Goal: Task Accomplishment & Management: Manage account settings

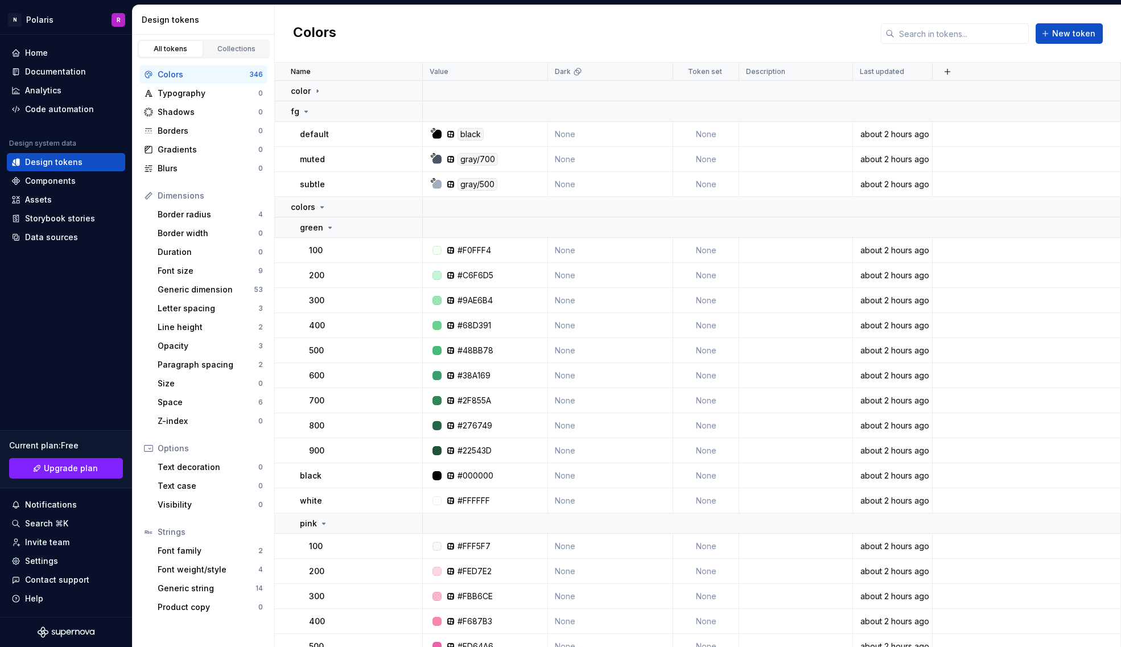
click at [424, 25] on div "Colors New token" at bounding box center [698, 33] width 846 height 57
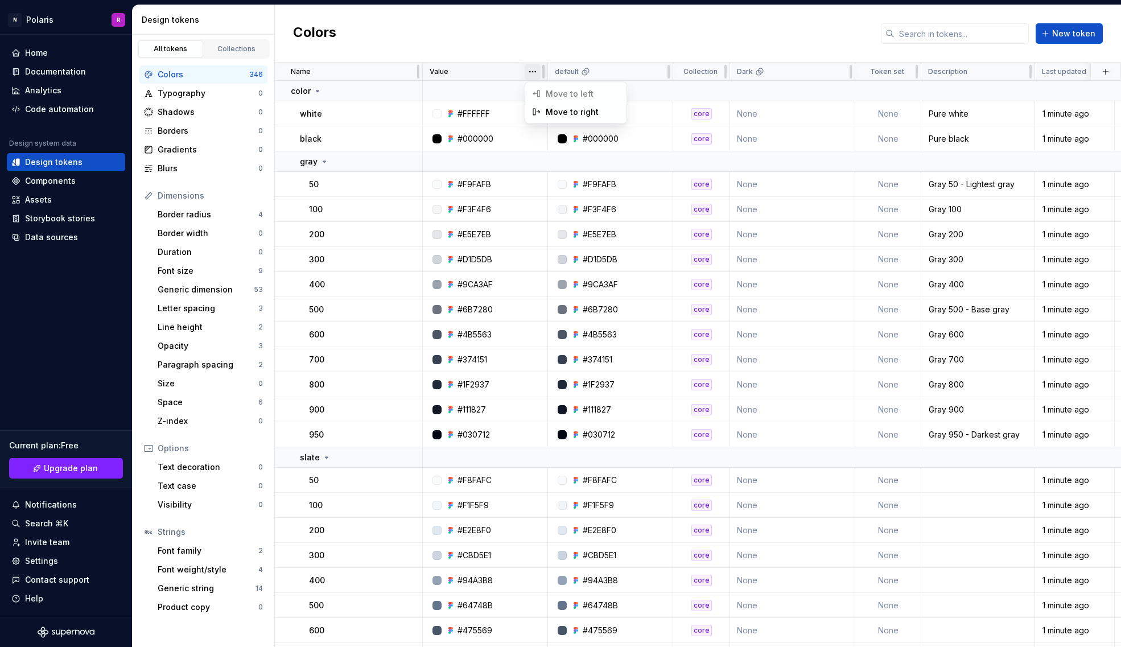
click at [532, 73] on html "N Polaris R Home Documentation Analytics Code automation Design system data Des…" at bounding box center [560, 323] width 1121 height 647
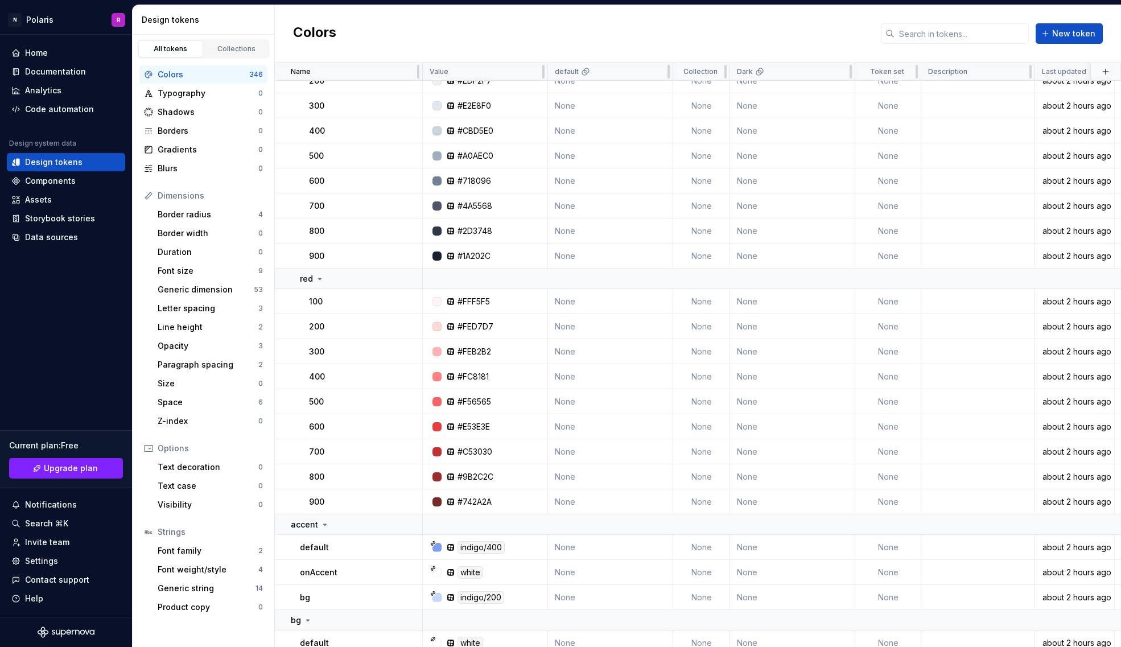
scroll to position [8871, 0]
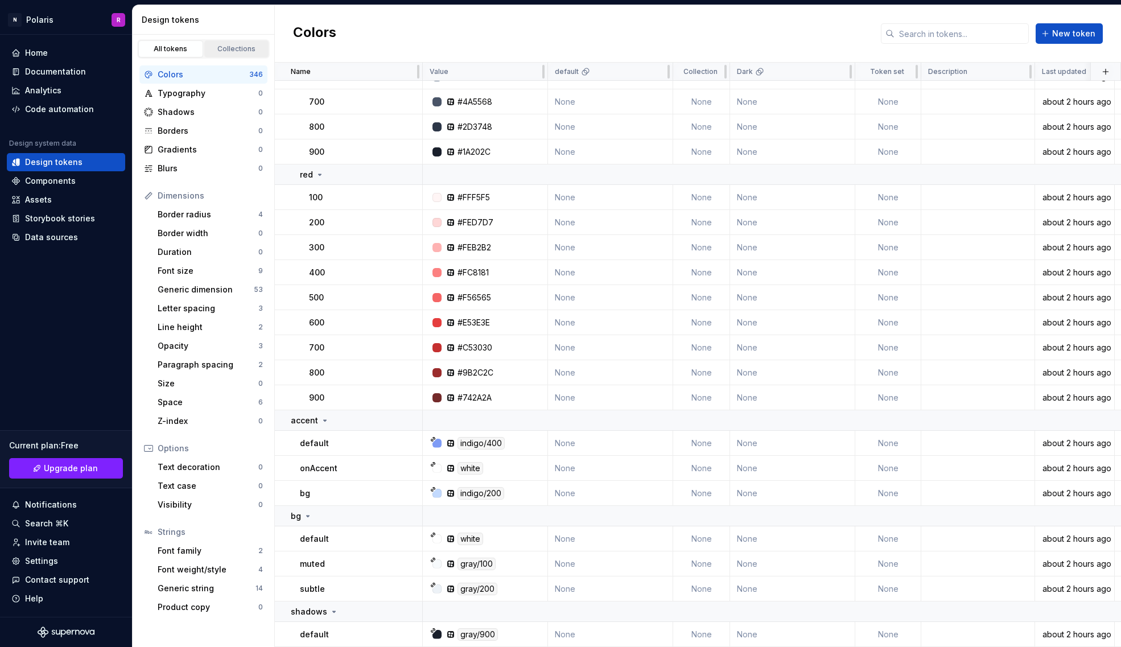
click at [250, 45] on div "Collections" at bounding box center [236, 48] width 57 height 9
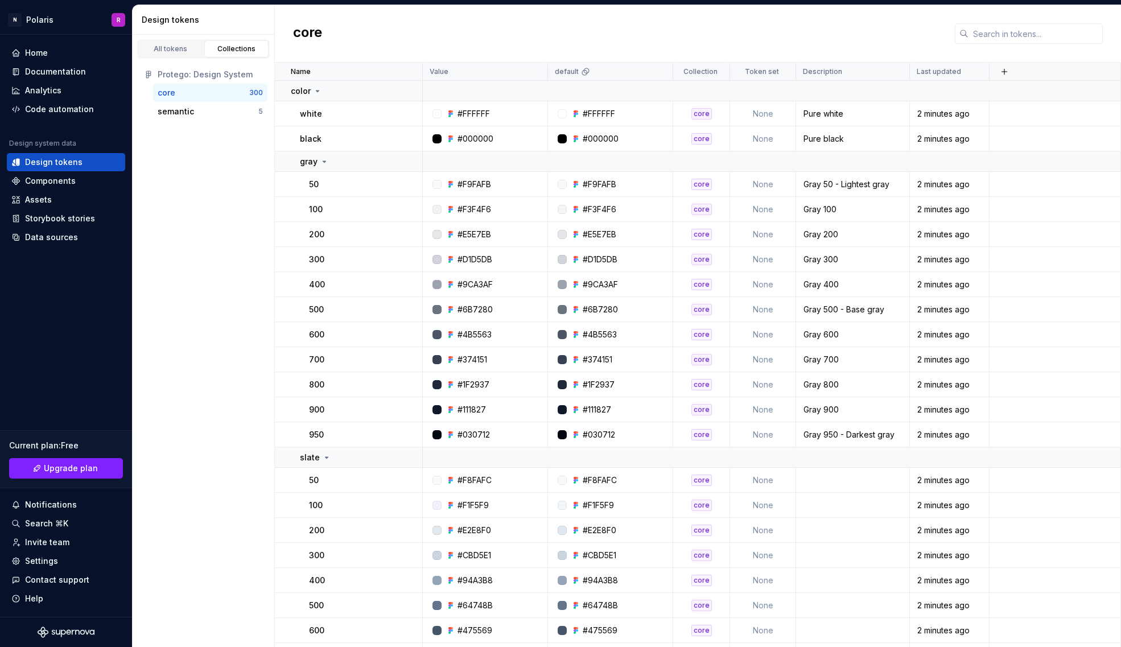
click at [208, 92] on div "core" at bounding box center [204, 92] width 92 height 11
click at [210, 110] on div "semantic" at bounding box center [208, 111] width 101 height 11
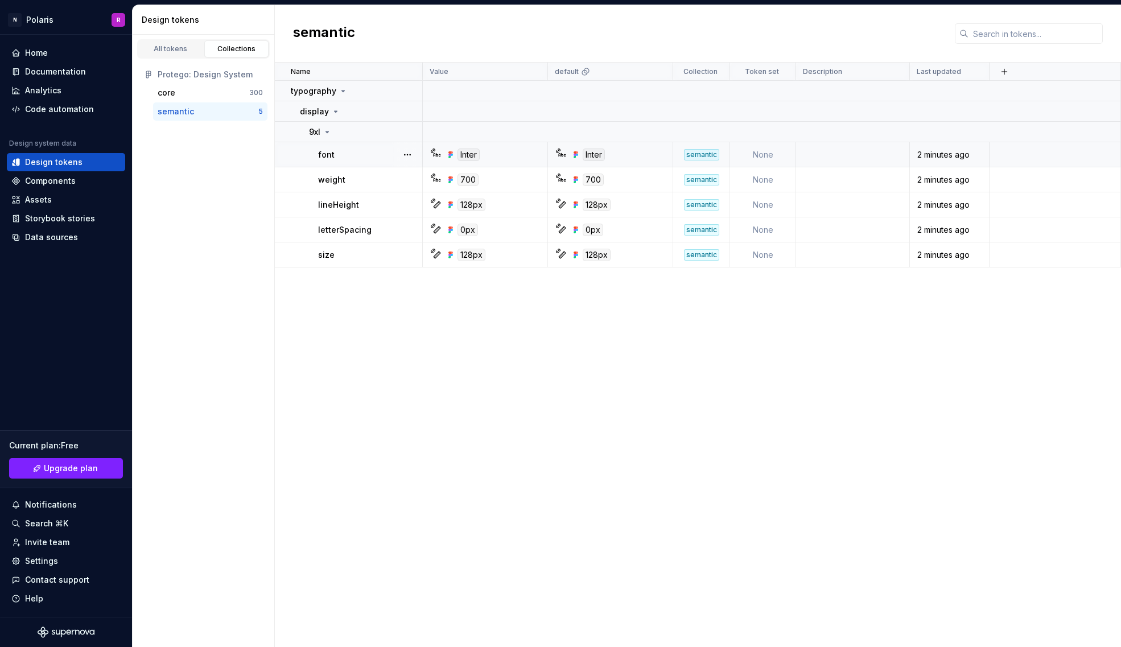
click at [593, 154] on div "Inter" at bounding box center [593, 154] width 22 height 13
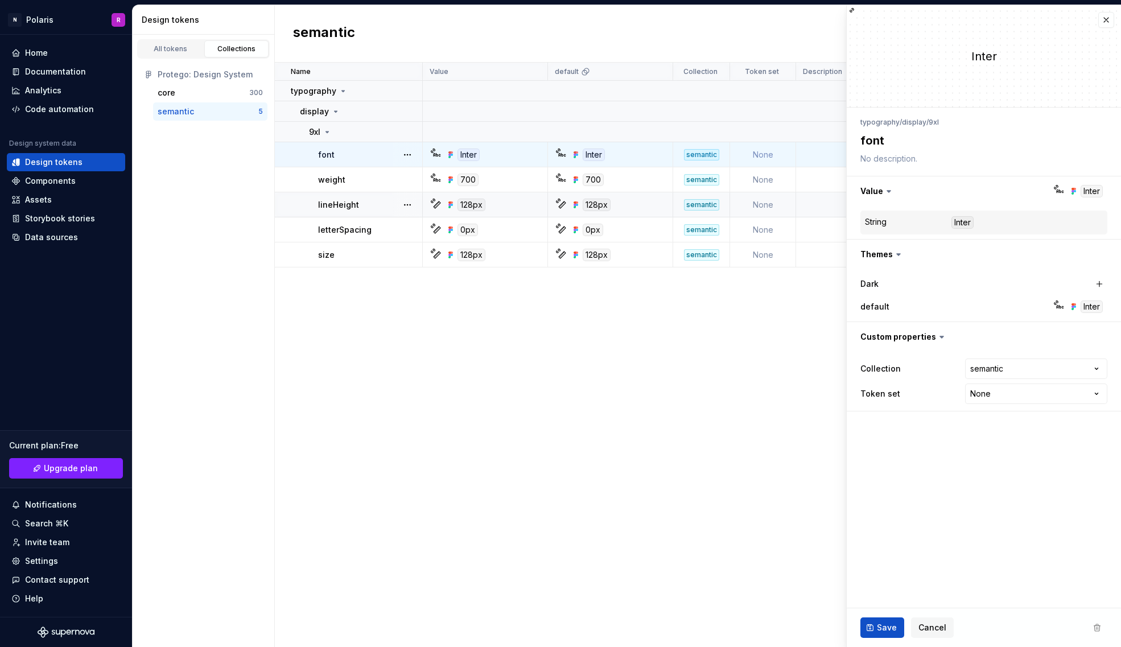
type textarea "*"
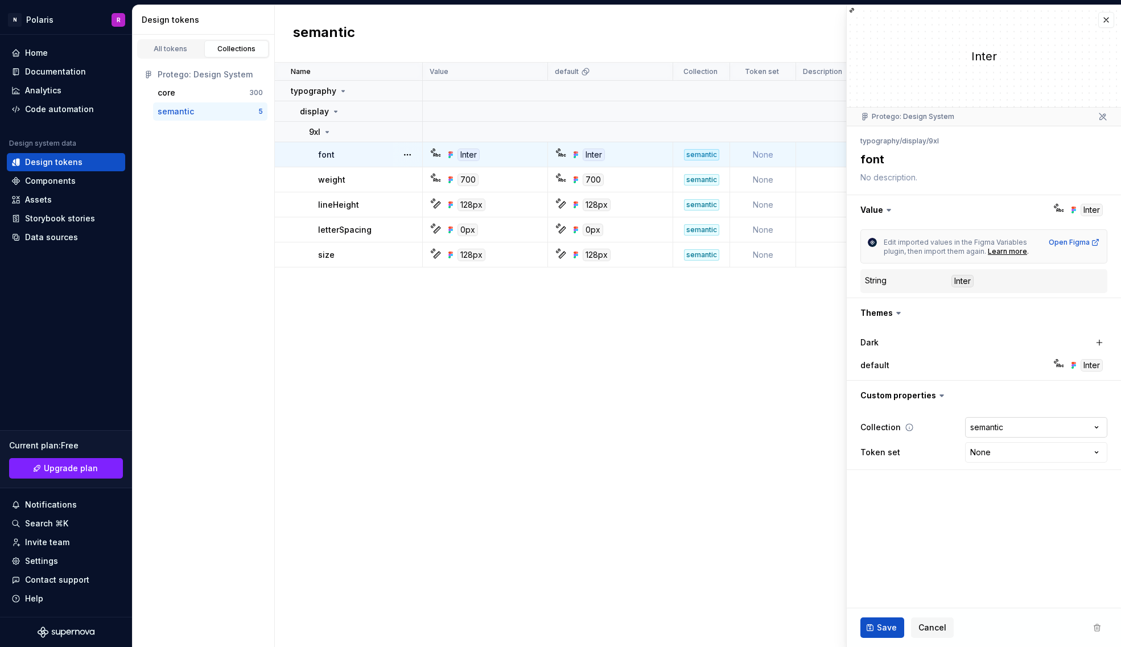
click at [1014, 428] on html "N Polaris R Home Documentation Analytics Code automation Design system data Des…" at bounding box center [560, 323] width 1121 height 647
click at [1018, 428] on html "N Polaris R Home Documentation Analytics Code automation Design system data Des…" at bounding box center [560, 323] width 1121 height 647
click at [1011, 454] on html "N Polaris R Home Documentation Analytics Code automation Design system data Des…" at bounding box center [560, 323] width 1121 height 647
select select "**********"
click at [997, 427] on html "N Polaris R Home Documentation Analytics Code automation Design system data Des…" at bounding box center [560, 323] width 1121 height 647
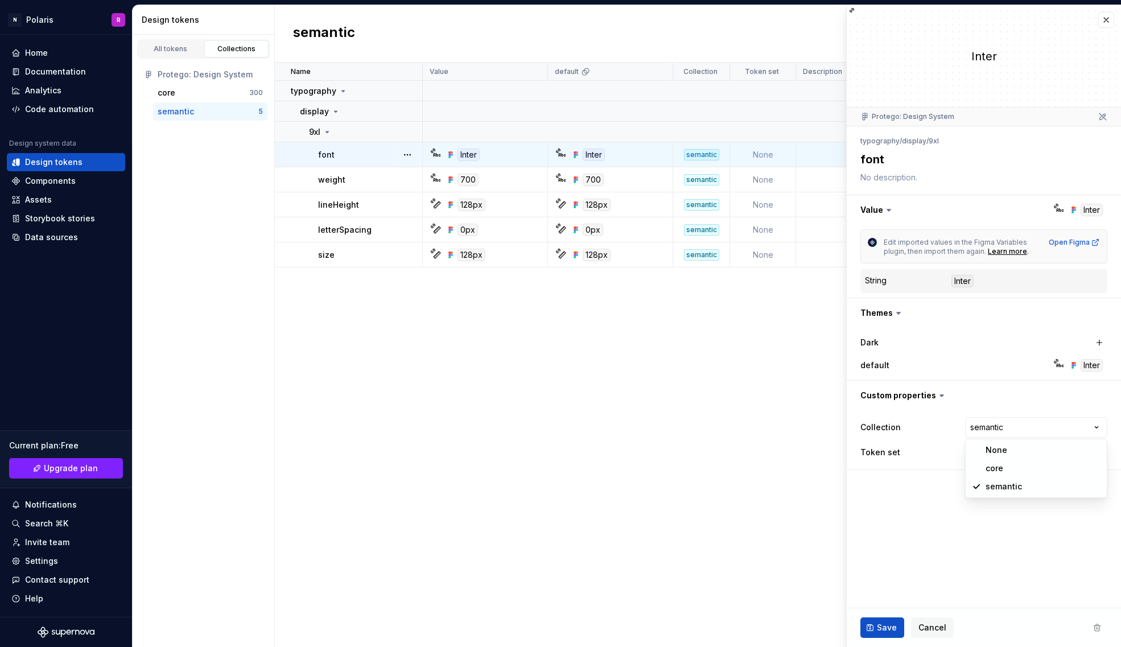
click at [1003, 426] on html "N Polaris R Home Documentation Analytics Code automation Design system data Des…" at bounding box center [560, 323] width 1121 height 647
click at [887, 632] on span "Save" at bounding box center [886, 627] width 20 height 11
type textarea "*"
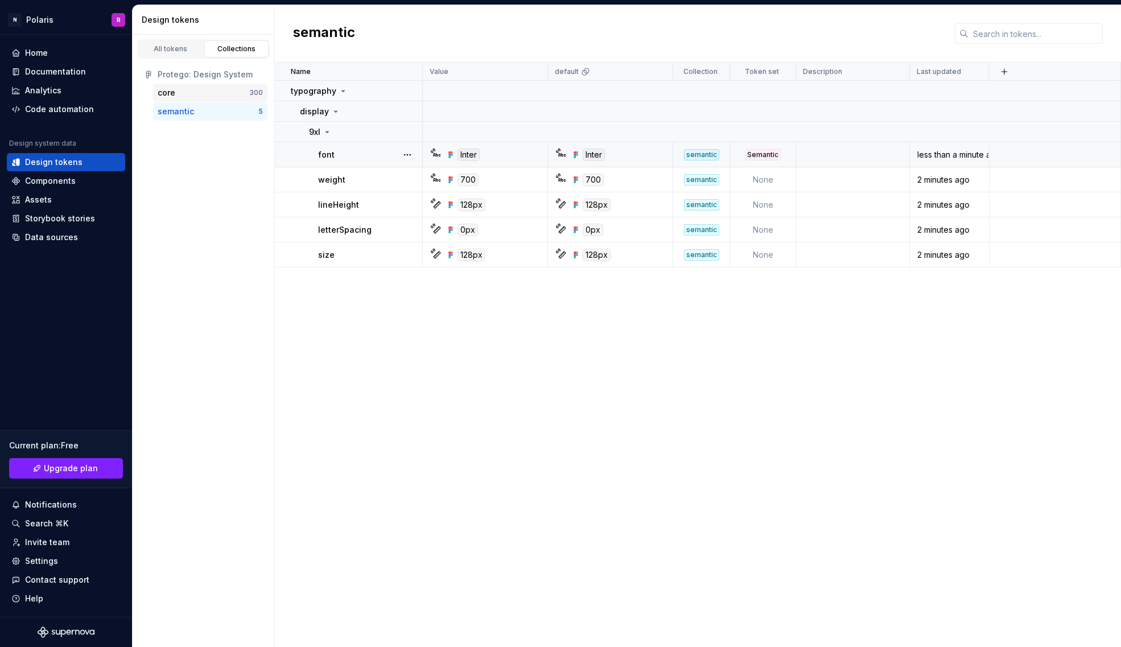
click at [196, 89] on div "core" at bounding box center [204, 92] width 92 height 11
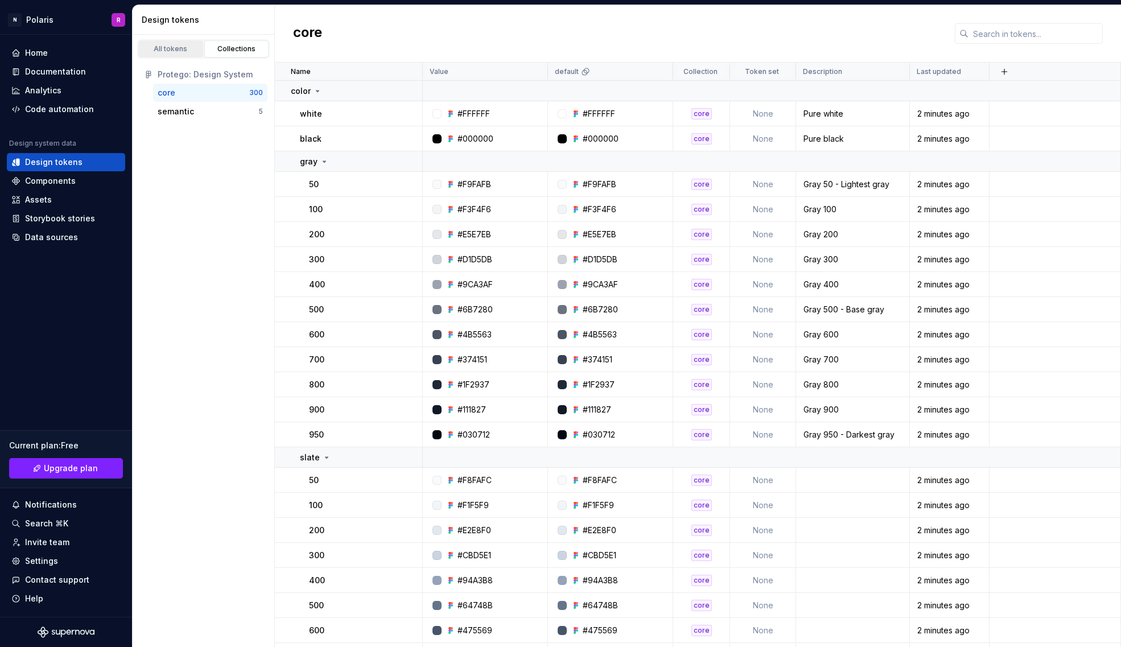
click at [181, 53] on link "All tokens" at bounding box center [170, 48] width 65 height 17
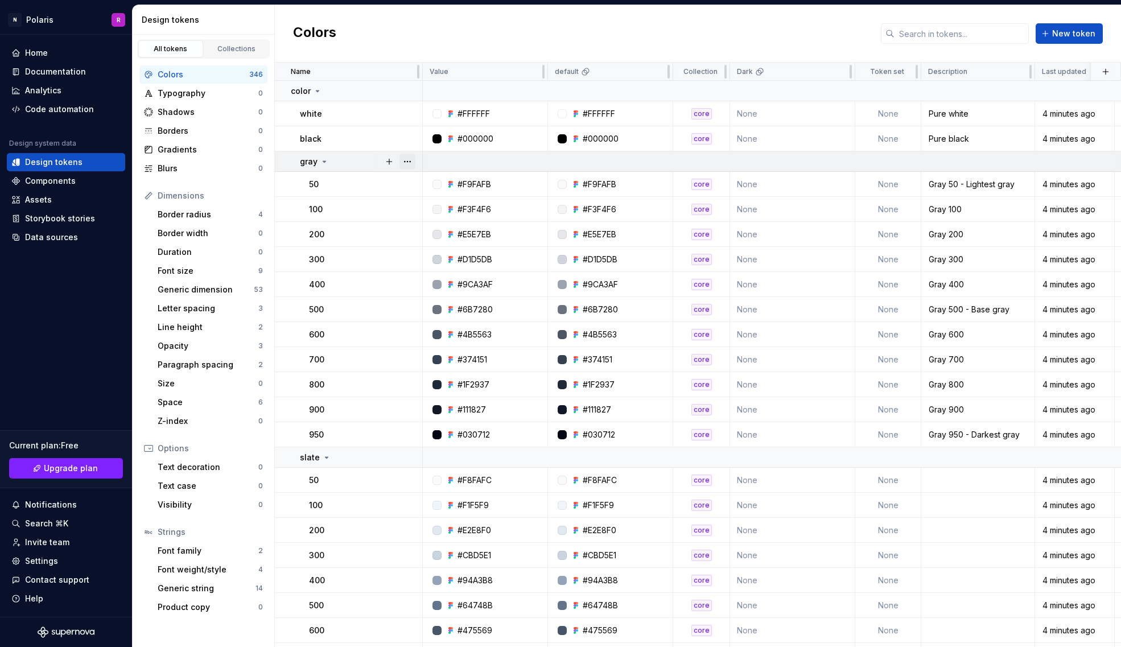
click at [412, 162] on button "button" at bounding box center [407, 162] width 16 height 16
click at [53, 19] on html "N Polaris R Home Documentation Analytics Code automation Design system data Des…" at bounding box center [560, 323] width 1121 height 647
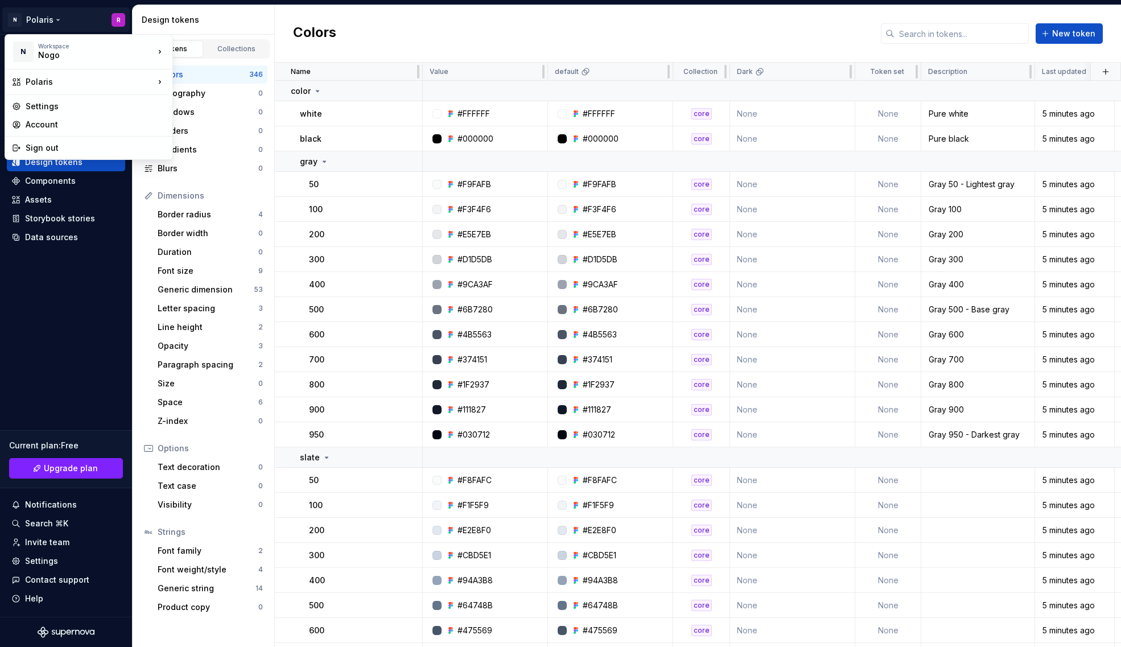
click at [55, 19] on html "N Polaris R Home Documentation Analytics Code automation Design system data Des…" at bounding box center [560, 323] width 1121 height 647
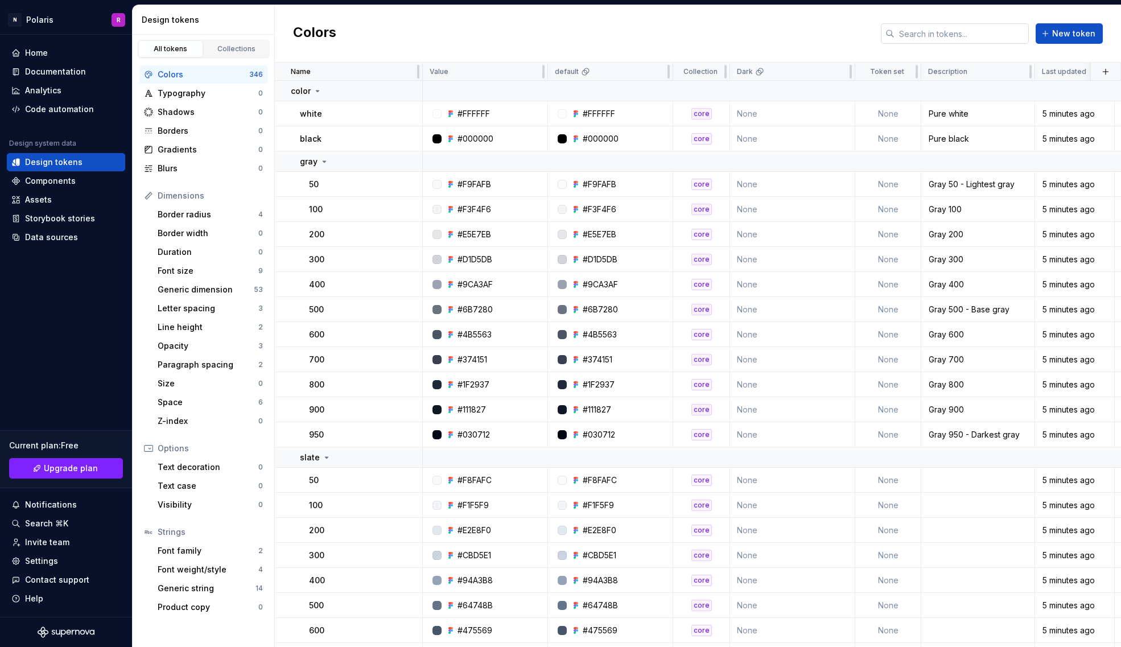
click at [979, 36] on input "text" at bounding box center [961, 33] width 134 height 20
click at [585, 77] on div "default" at bounding box center [610, 72] width 125 height 18
click at [660, 75] on html "N Polaris R Home Documentation Analytics Code automation Design system data Des…" at bounding box center [560, 323] width 1121 height 647
click at [704, 156] on span "Delete theme" at bounding box center [708, 158] width 74 height 11
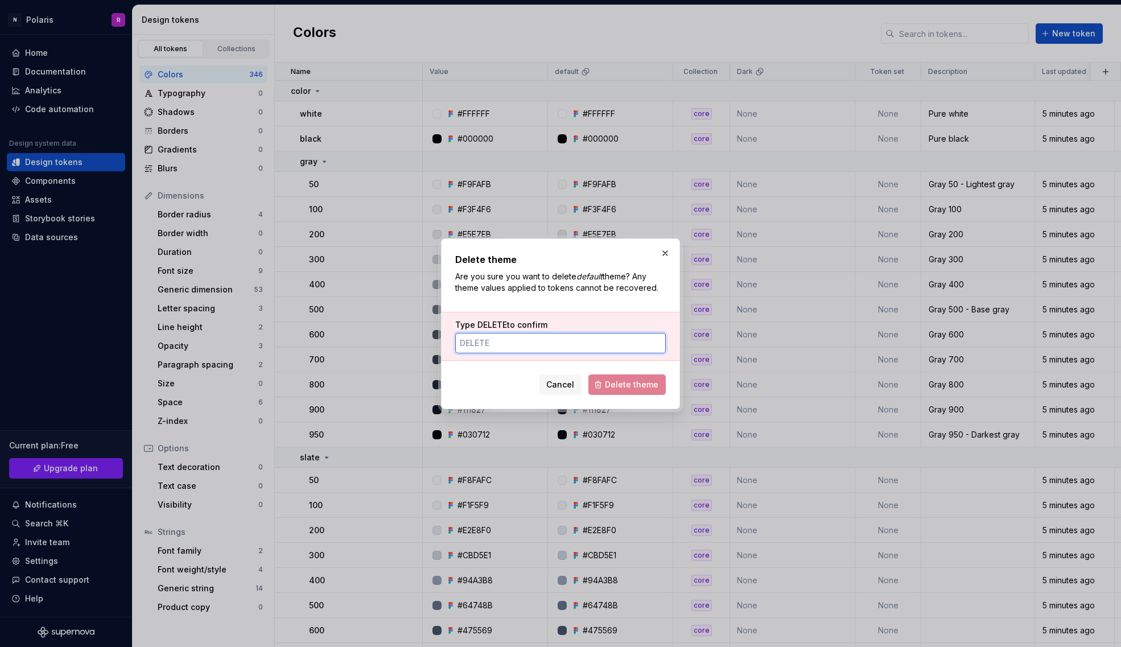
click at [568, 343] on input "Type DELETE to confirm" at bounding box center [560, 343] width 210 height 20
type input "DELETE"
click at [649, 383] on span "Delete theme" at bounding box center [631, 384] width 53 height 11
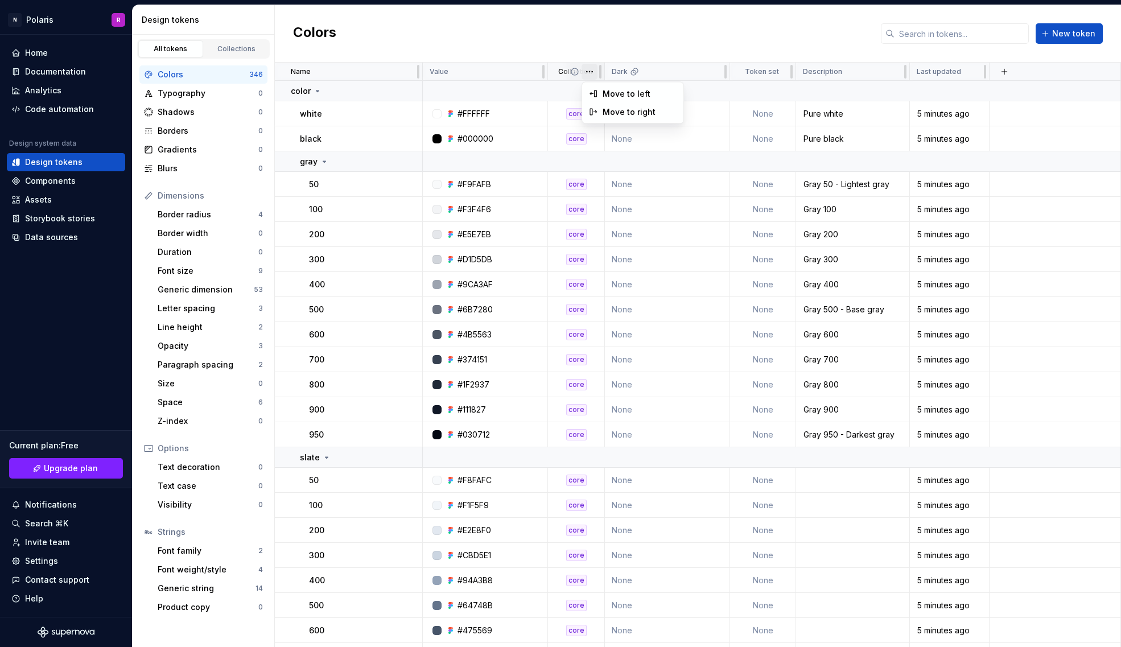
click at [589, 71] on html "N Polaris R Home Documentation Analytics Code automation Design system data Des…" at bounding box center [560, 323] width 1121 height 647
click at [716, 73] on html "N Polaris R Home Documentation Analytics Code automation Design system data Des…" at bounding box center [560, 323] width 1121 height 647
click at [745, 93] on span "Edit theme" at bounding box center [764, 93] width 74 height 11
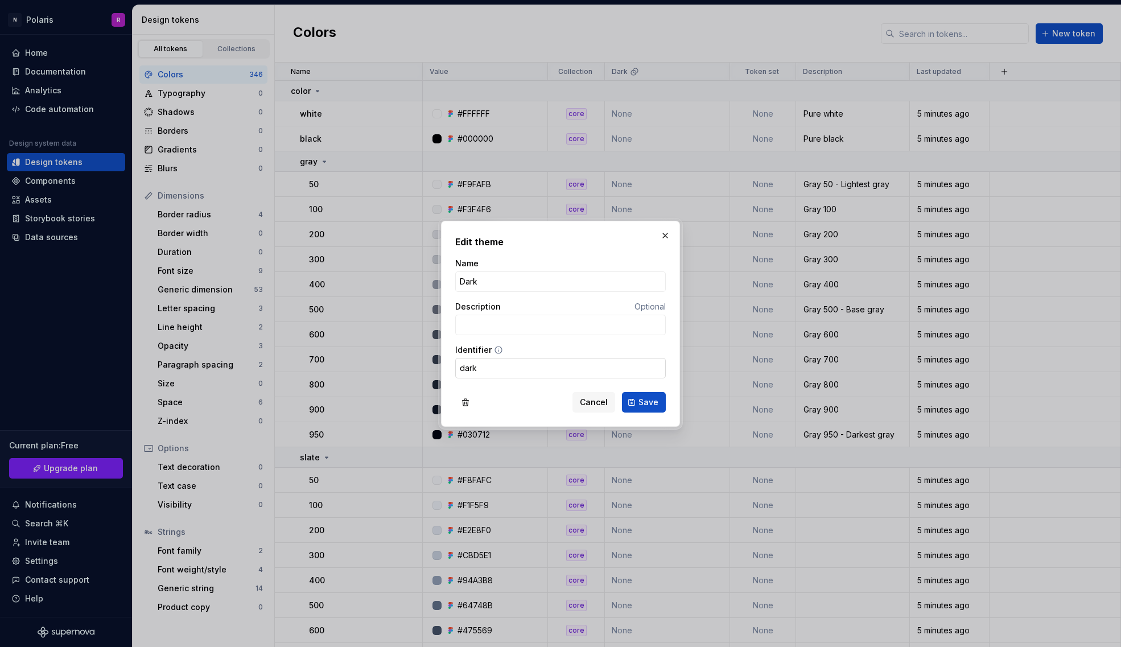
click at [544, 365] on input "dark" at bounding box center [560, 368] width 210 height 20
drag, startPoint x: 594, startPoint y: 398, endPoint x: 452, endPoint y: 409, distance: 142.7
click at [455, 410] on div "Cancel Save" at bounding box center [560, 399] width 210 height 25
click at [464, 404] on button "button" at bounding box center [465, 402] width 20 height 20
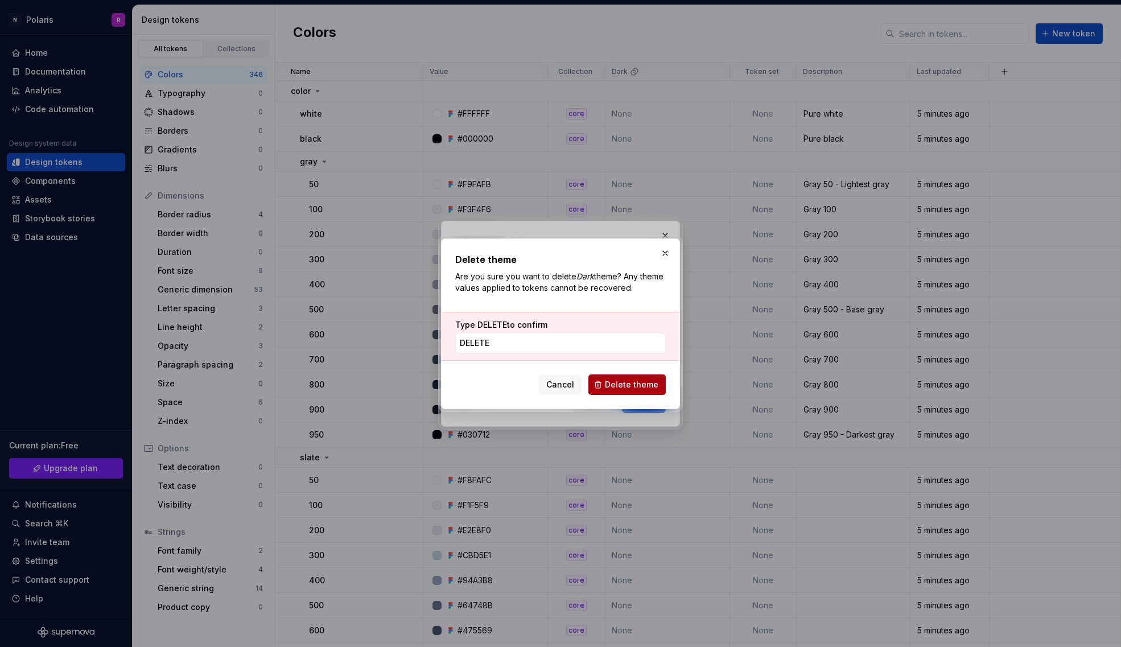
type input "DELETE"
click at [630, 379] on span "Delete theme" at bounding box center [631, 384] width 53 height 11
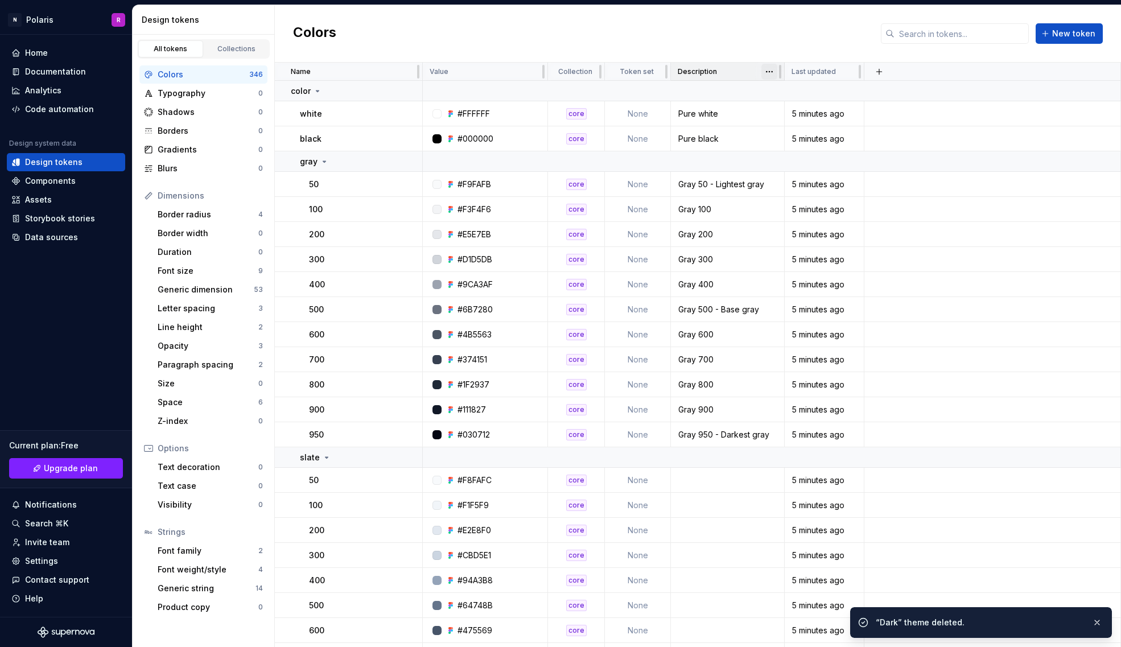
click at [772, 65] on html "N Polaris R Home Documentation Analytics Code automation Design system data Des…" at bounding box center [560, 323] width 1121 height 647
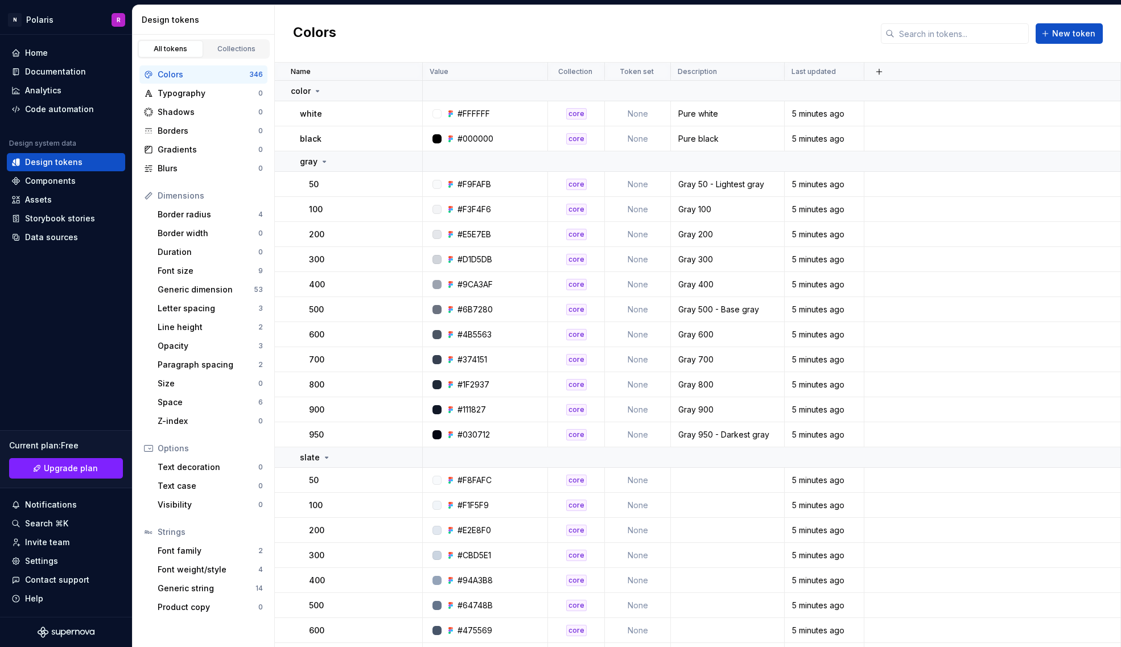
click at [770, 69] on html "N Polaris R Home Documentation Analytics Code automation Design system data Des…" at bounding box center [560, 323] width 1121 height 647
click at [592, 73] on html "N Polaris R Home Documentation Analytics Code automation Design system data Des…" at bounding box center [560, 323] width 1121 height 647
click at [592, 70] on html "N Polaris R Home Documentation Analytics Code automation Design system data Des…" at bounding box center [560, 323] width 1121 height 647
click at [409, 92] on button "button" at bounding box center [407, 91] width 16 height 16
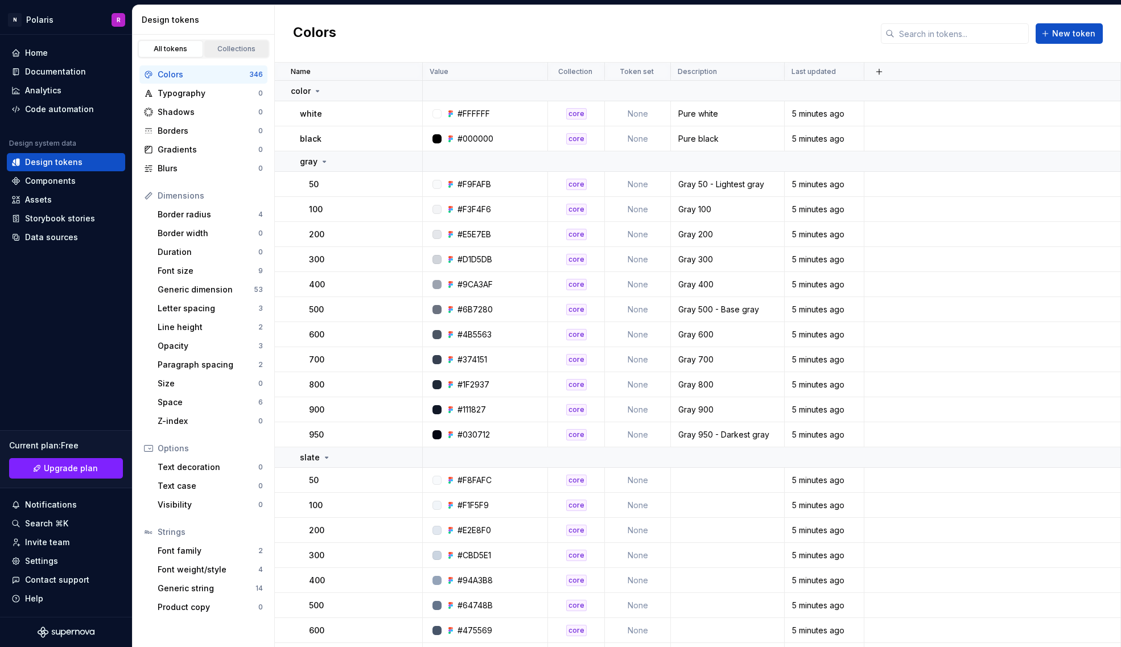
click at [241, 49] on div "Collections" at bounding box center [236, 48] width 57 height 9
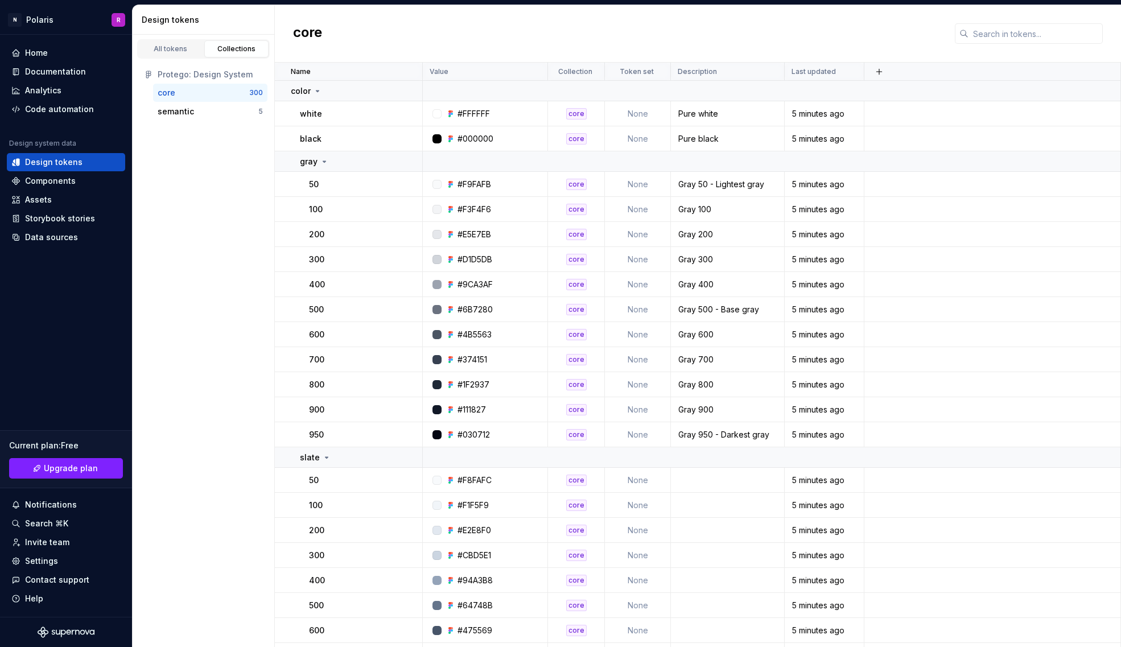
click at [182, 80] on div "Protego: Design System" at bounding box center [210, 74] width 105 height 11
click at [185, 73] on div "Protego: Design System" at bounding box center [210, 74] width 105 height 11
click at [165, 111] on div "semantic" at bounding box center [176, 111] width 36 height 11
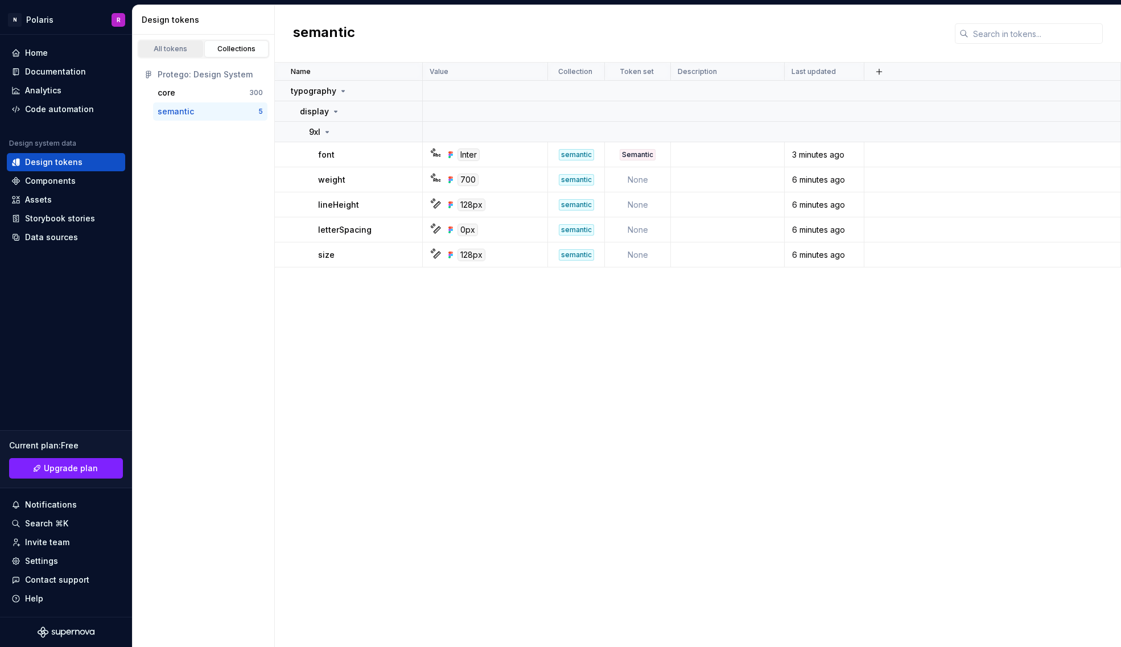
click at [180, 44] on div "All tokens" at bounding box center [170, 48] width 57 height 9
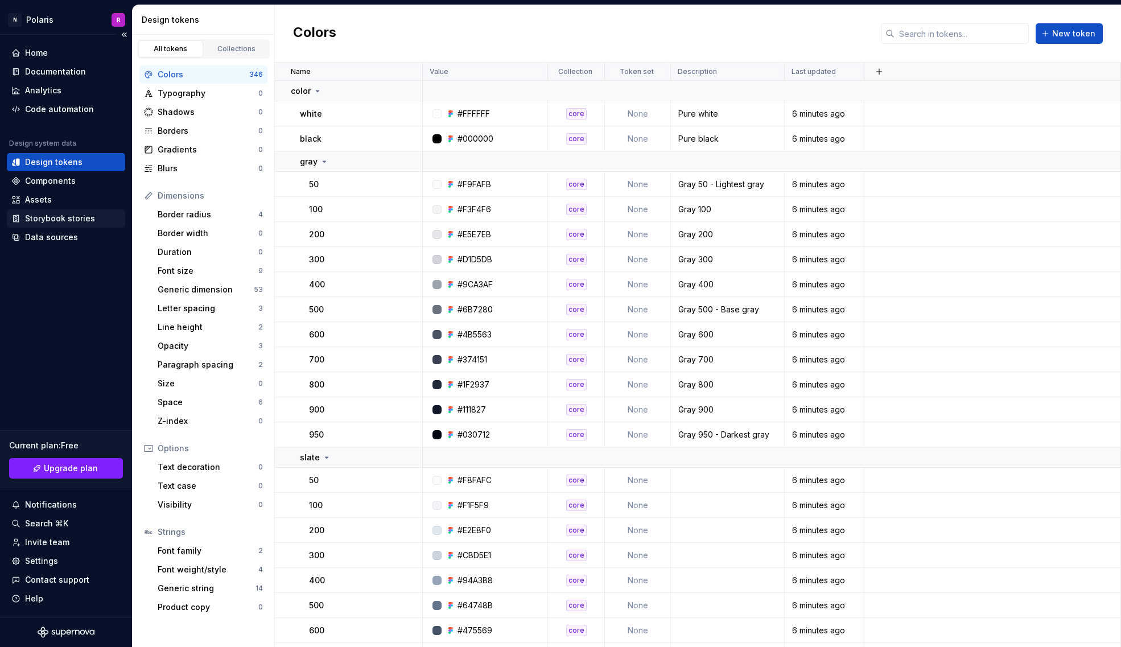
click at [75, 209] on div "Storybook stories" at bounding box center [66, 218] width 118 height 18
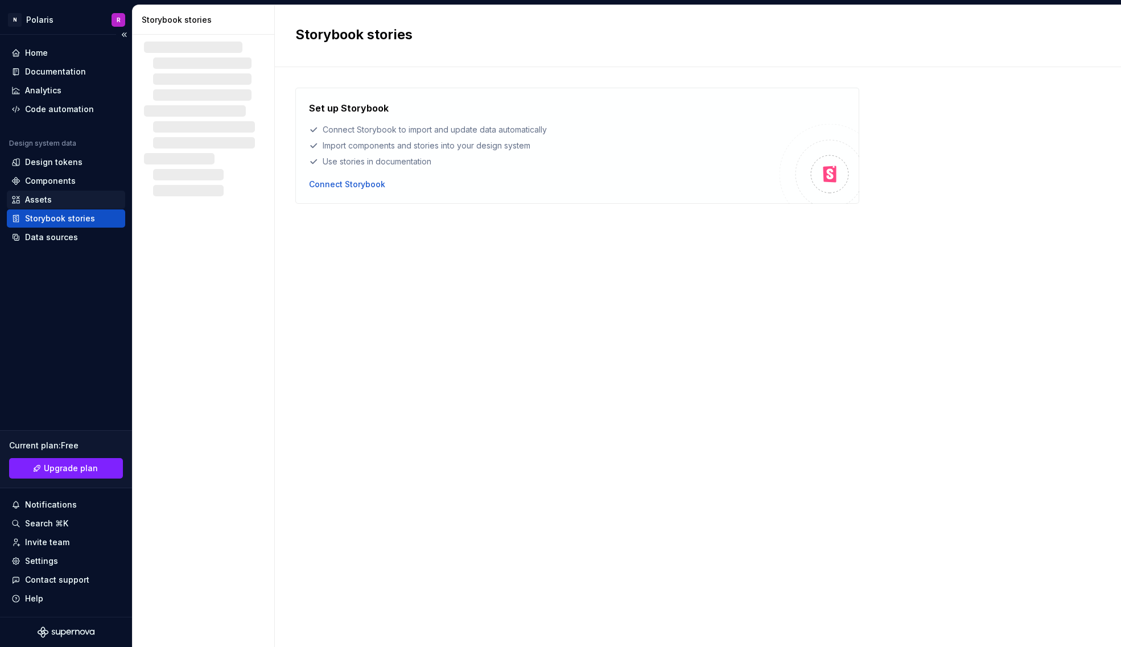
click at [75, 202] on div "Assets" at bounding box center [65, 199] width 109 height 11
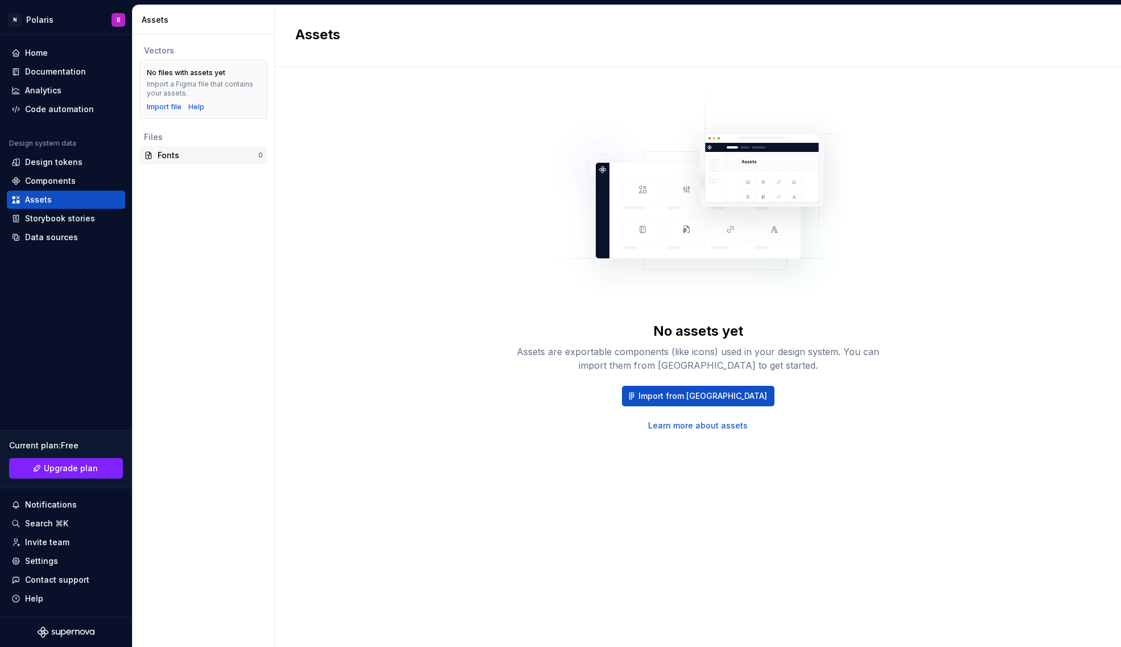
click at [213, 154] on div "Fonts" at bounding box center [208, 155] width 101 height 11
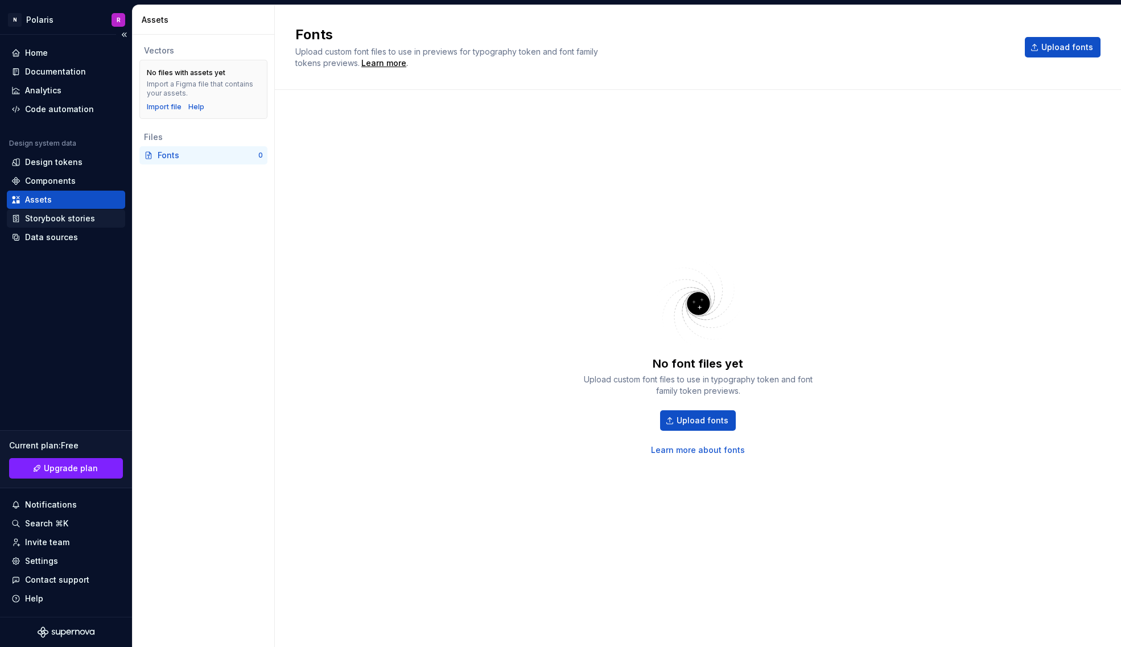
click at [64, 216] on div "Storybook stories" at bounding box center [60, 218] width 70 height 11
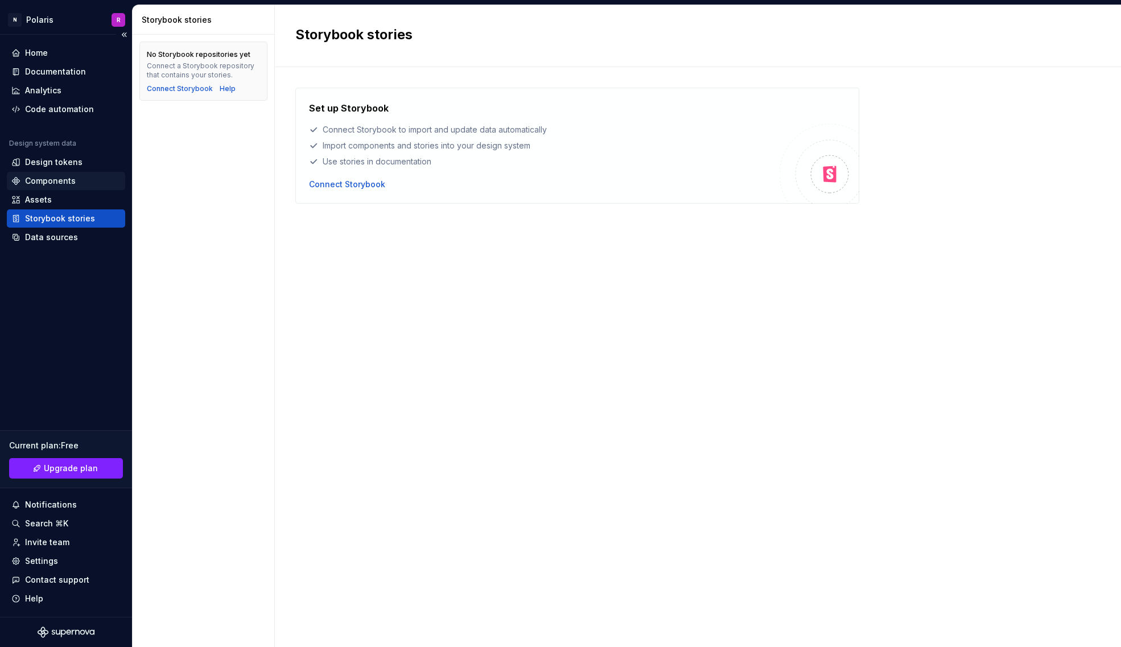
click at [49, 183] on div "Components" at bounding box center [50, 180] width 51 height 11
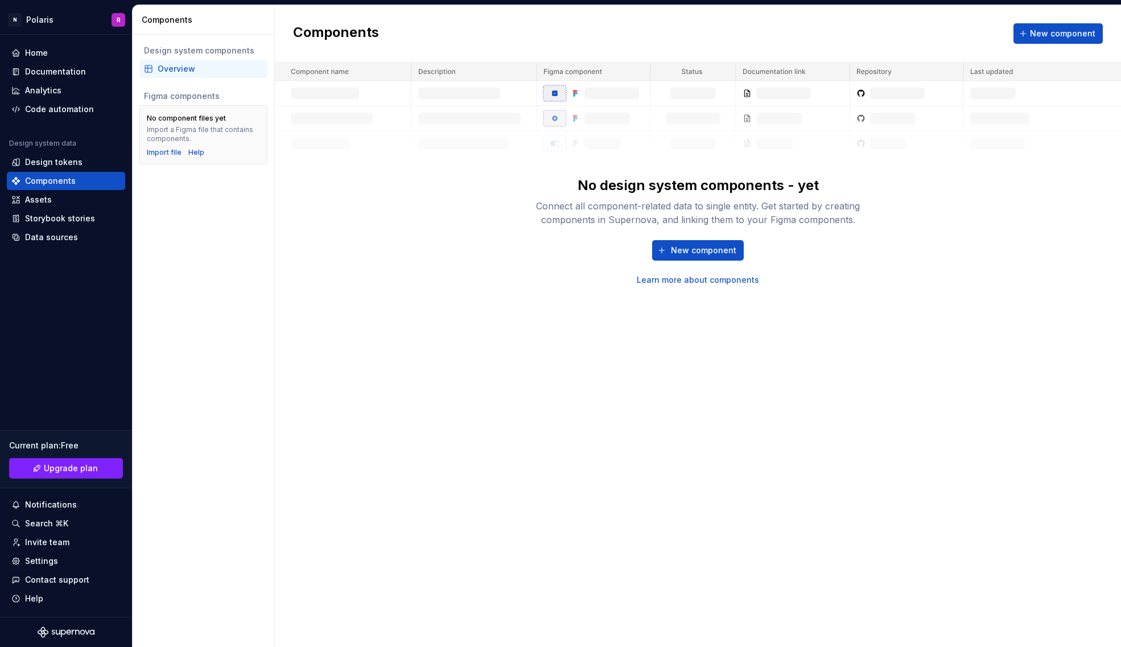
drag, startPoint x: 76, startPoint y: 166, endPoint x: 206, endPoint y: 95, distance: 148.4
click at [76, 166] on div "Design tokens" at bounding box center [53, 161] width 57 height 11
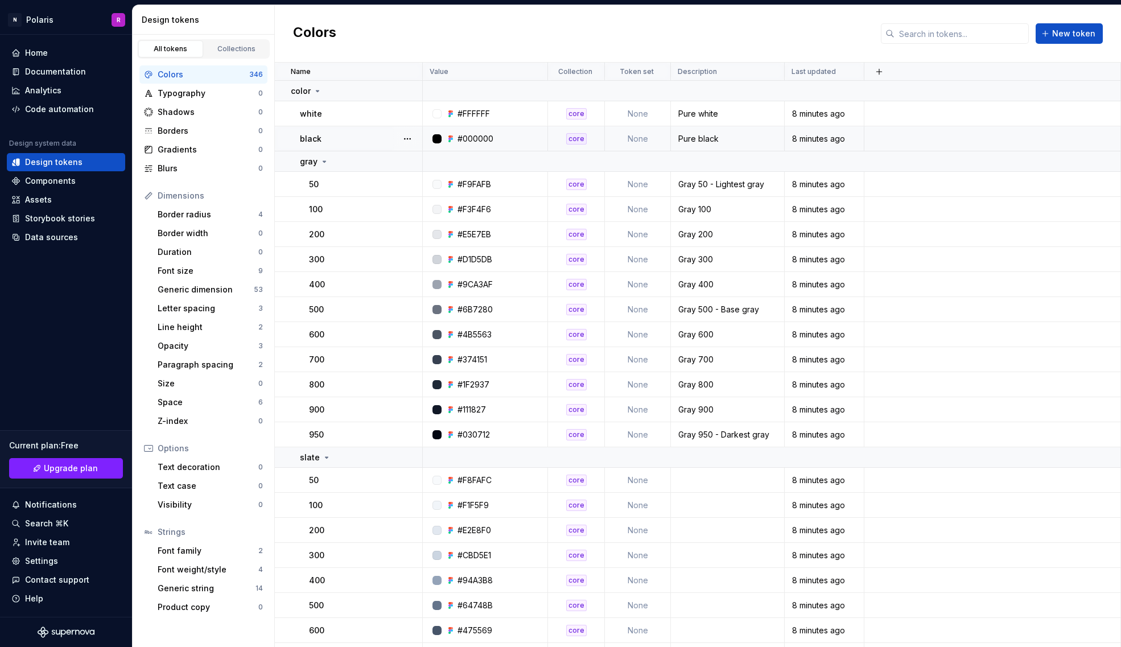
click at [435, 137] on div at bounding box center [436, 138] width 9 height 9
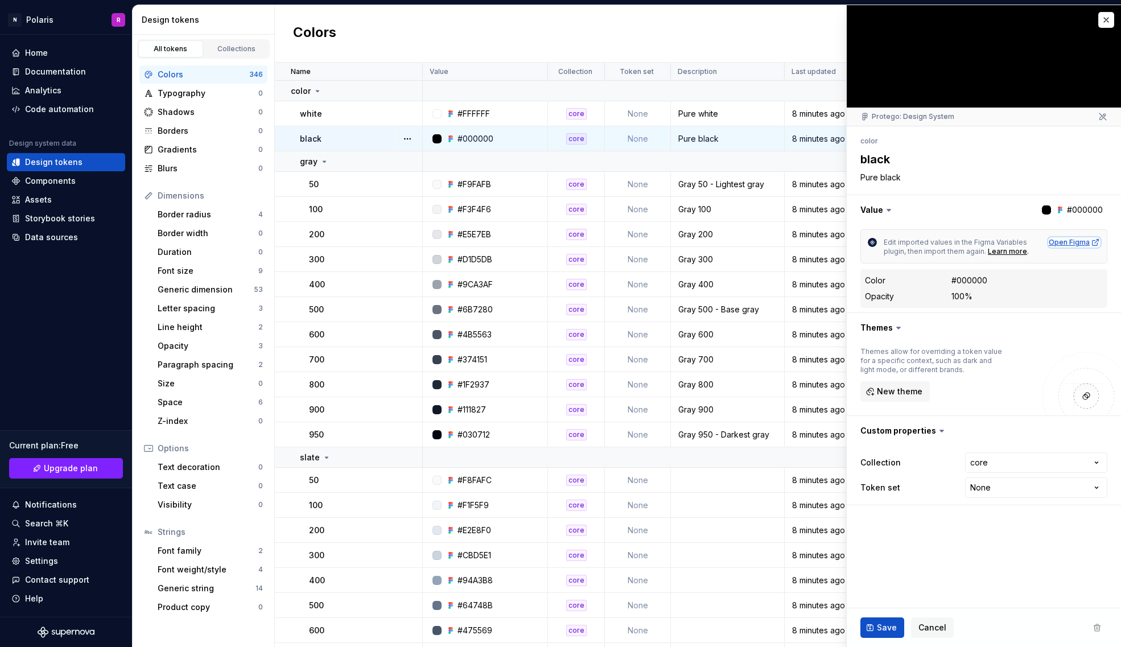
click at [1085, 245] on div "Open Figma" at bounding box center [1073, 242] width 51 height 9
type textarea "*"
click at [68, 235] on div "Data sources" at bounding box center [51, 236] width 53 height 11
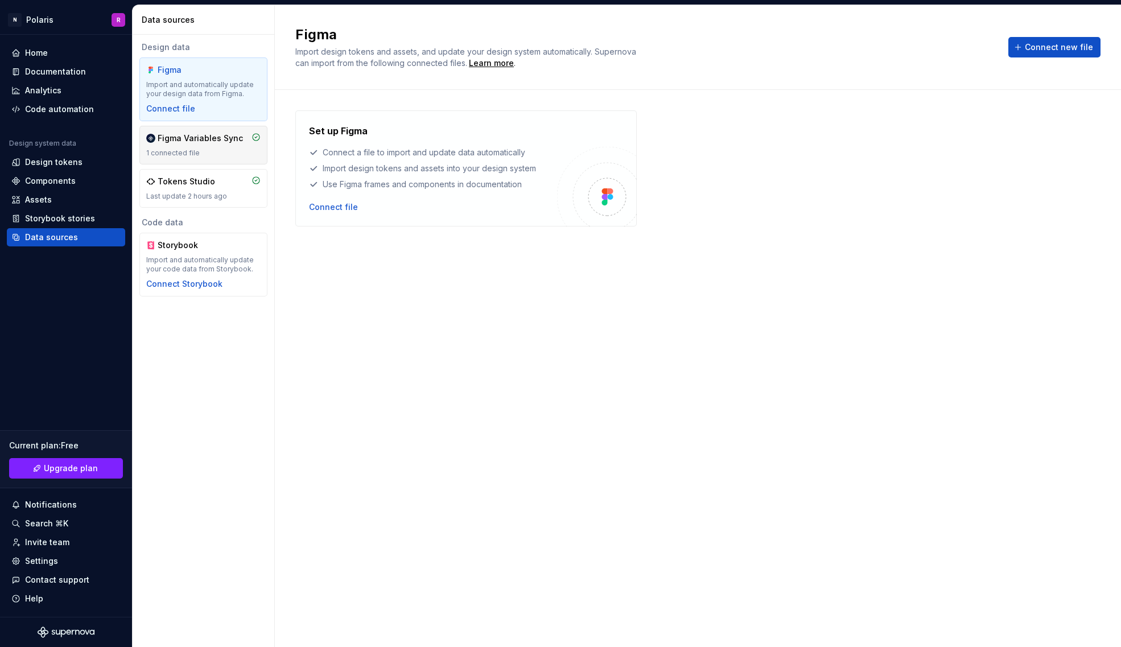
click at [218, 144] on div "Figma Variables Sync 1 connected file" at bounding box center [203, 145] width 114 height 25
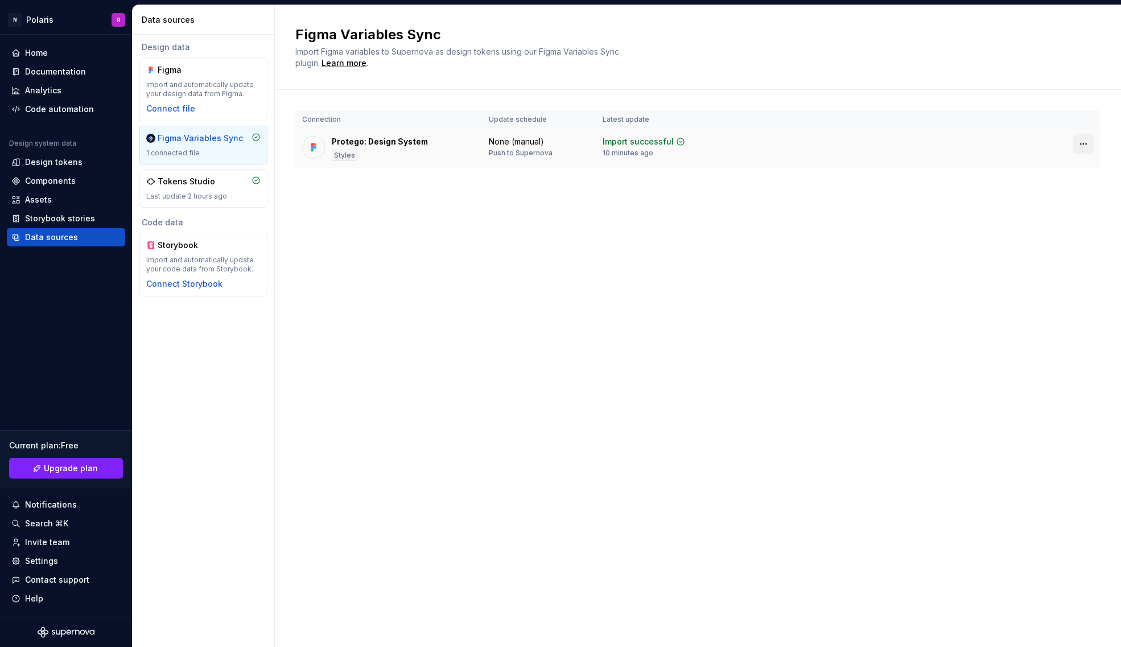
click at [1084, 144] on html "N Polaris R Home Documentation Analytics Code automation Design system data Des…" at bounding box center [560, 323] width 1121 height 647
drag, startPoint x: 618, startPoint y: 216, endPoint x: 501, endPoint y: 207, distance: 117.5
click at [614, 216] on html "N Polaris R Home Documentation Analytics Code automation Design system data Des…" at bounding box center [560, 323] width 1121 height 647
click at [227, 181] on div "Tokens Studio" at bounding box center [203, 181] width 114 height 11
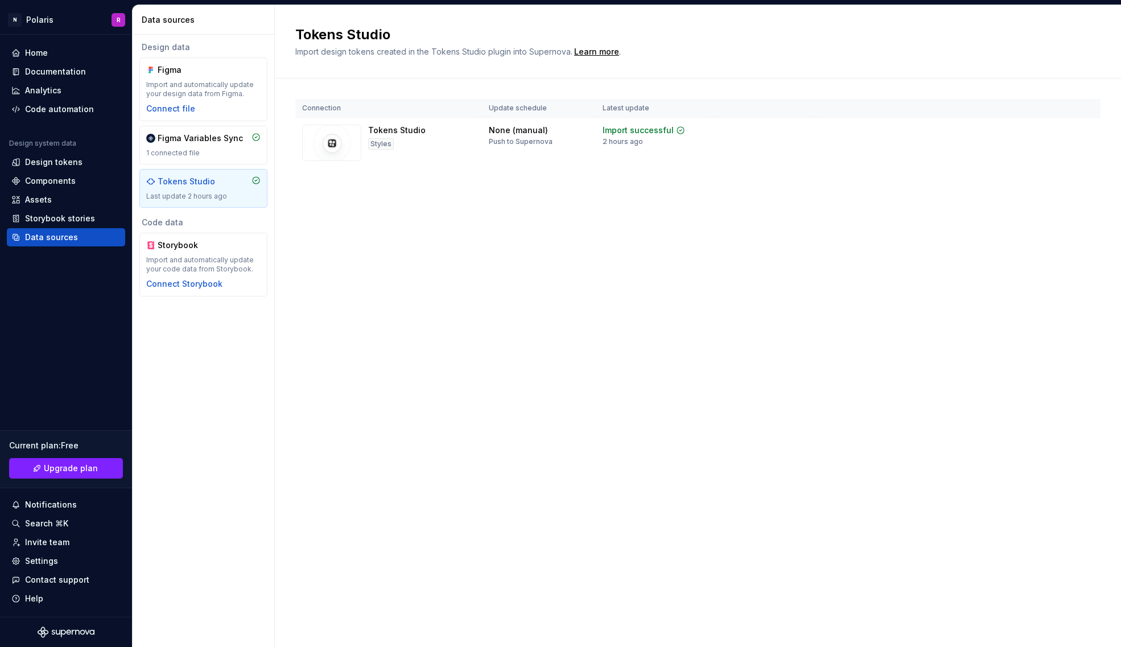
click at [213, 193] on div "Last update 2 hours ago" at bounding box center [203, 196] width 114 height 9
click at [1080, 130] on html "N Polaris R Home Documentation Analytics Code automation Design system data Des…" at bounding box center [560, 323] width 1121 height 647
click at [1073, 179] on div "Disconnect integration" at bounding box center [1072, 180] width 91 height 11
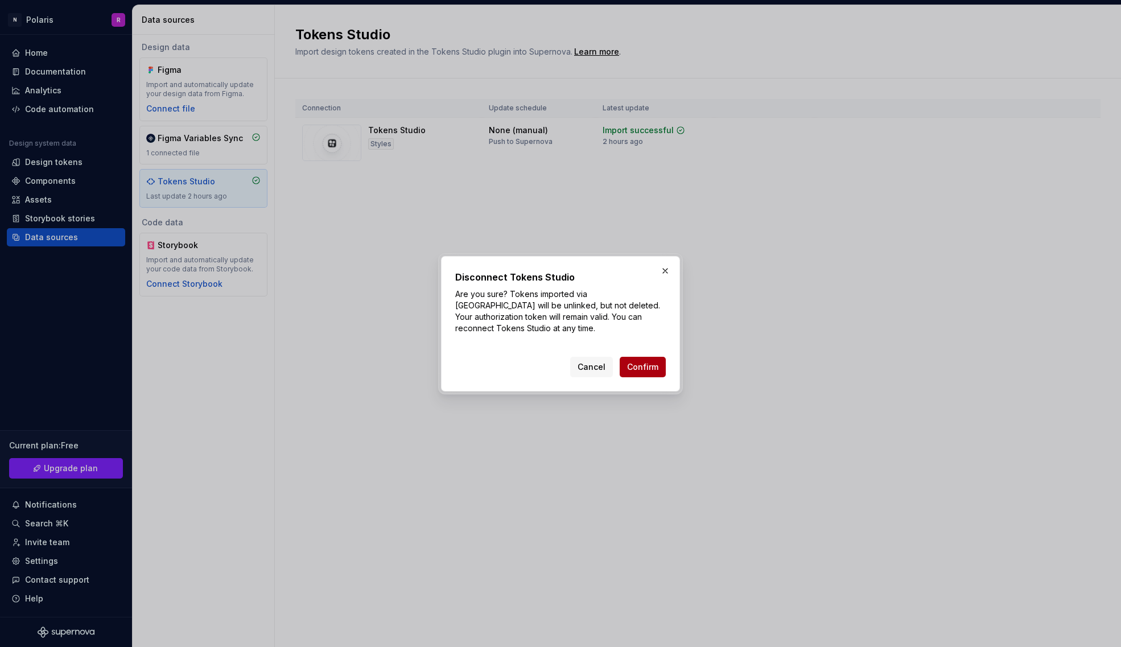
click at [645, 363] on span "Confirm" at bounding box center [642, 366] width 31 height 11
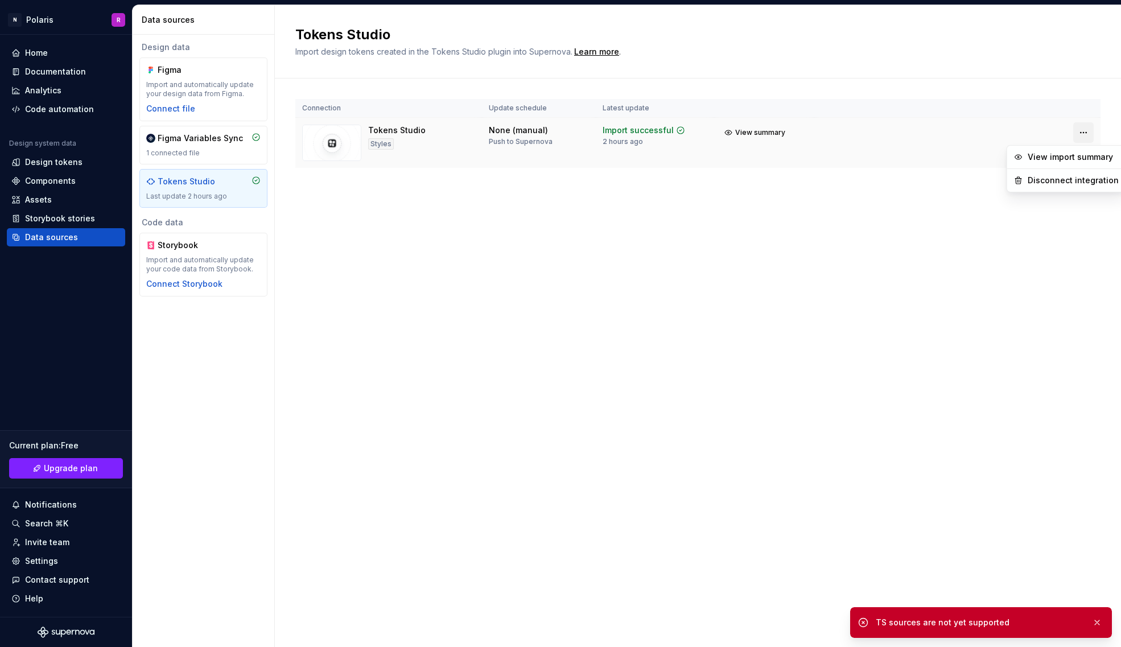
click at [1077, 132] on html "N Polaris R Home Documentation Analytics Code automation Design system data Des…" at bounding box center [560, 323] width 1121 height 647
click at [1074, 176] on div "Disconnect integration" at bounding box center [1072, 180] width 91 height 11
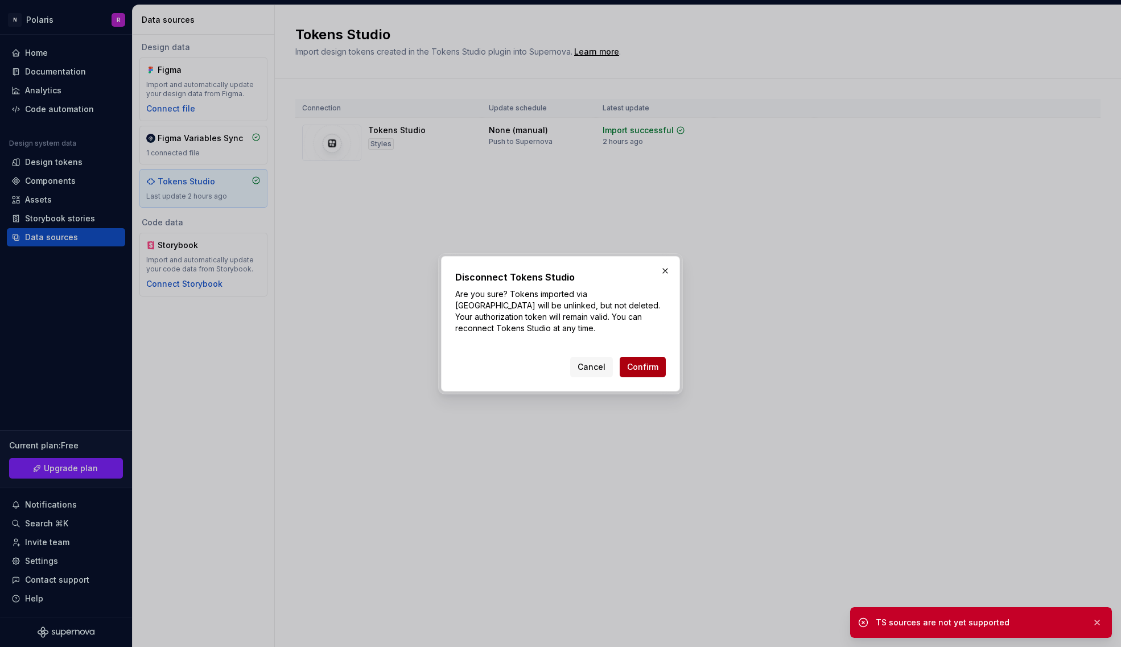
click at [639, 365] on span "Confirm" at bounding box center [642, 366] width 31 height 11
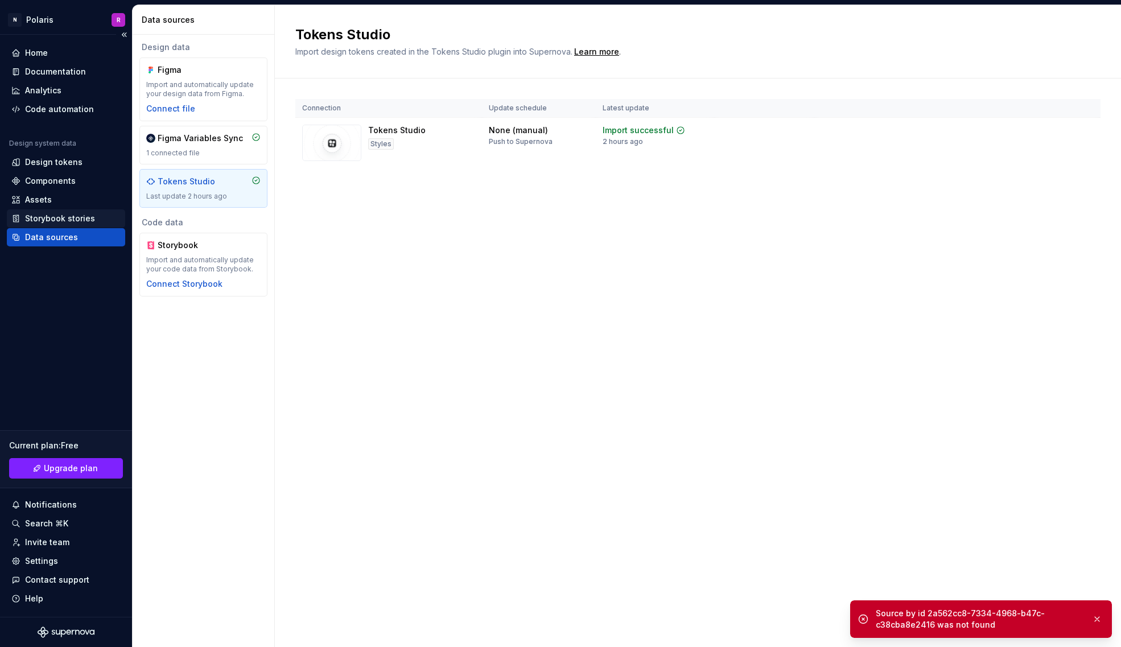
click at [50, 220] on div "Storybook stories" at bounding box center [60, 218] width 70 height 11
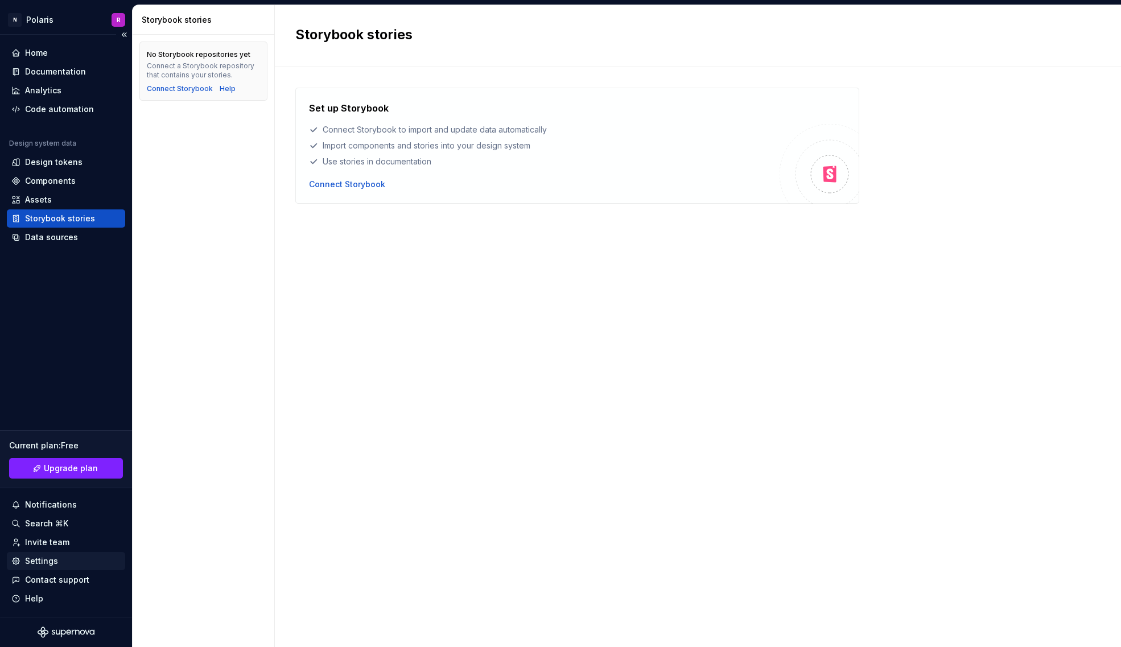
click at [80, 560] on div "Settings" at bounding box center [65, 560] width 109 height 11
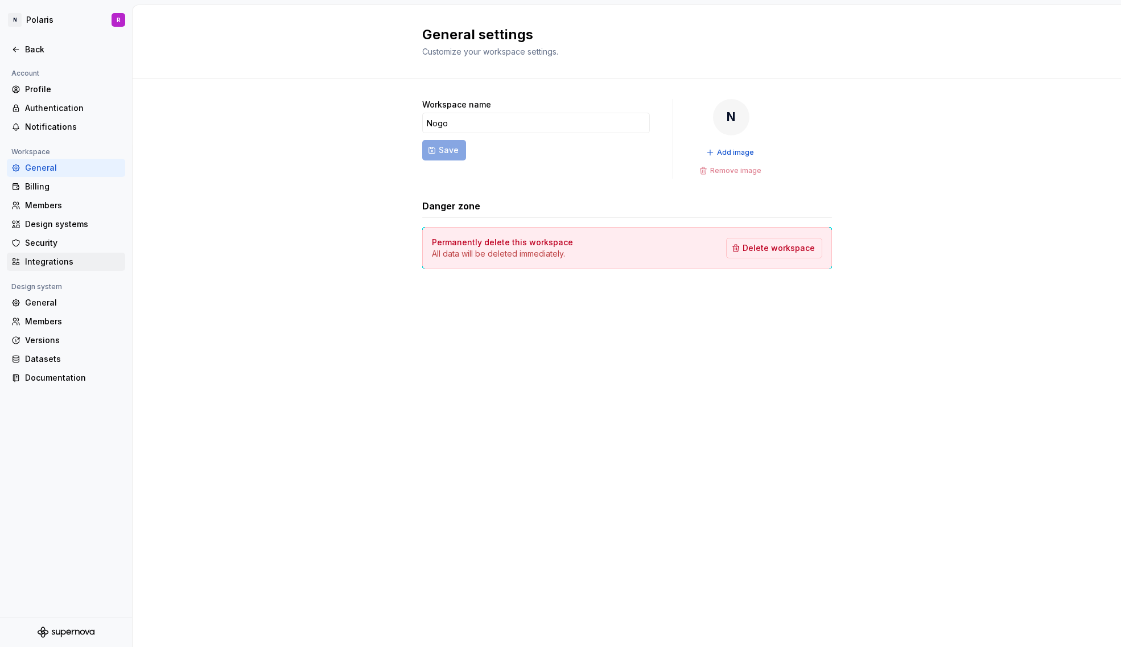
click at [65, 267] on div "Integrations" at bounding box center [66, 262] width 118 height 18
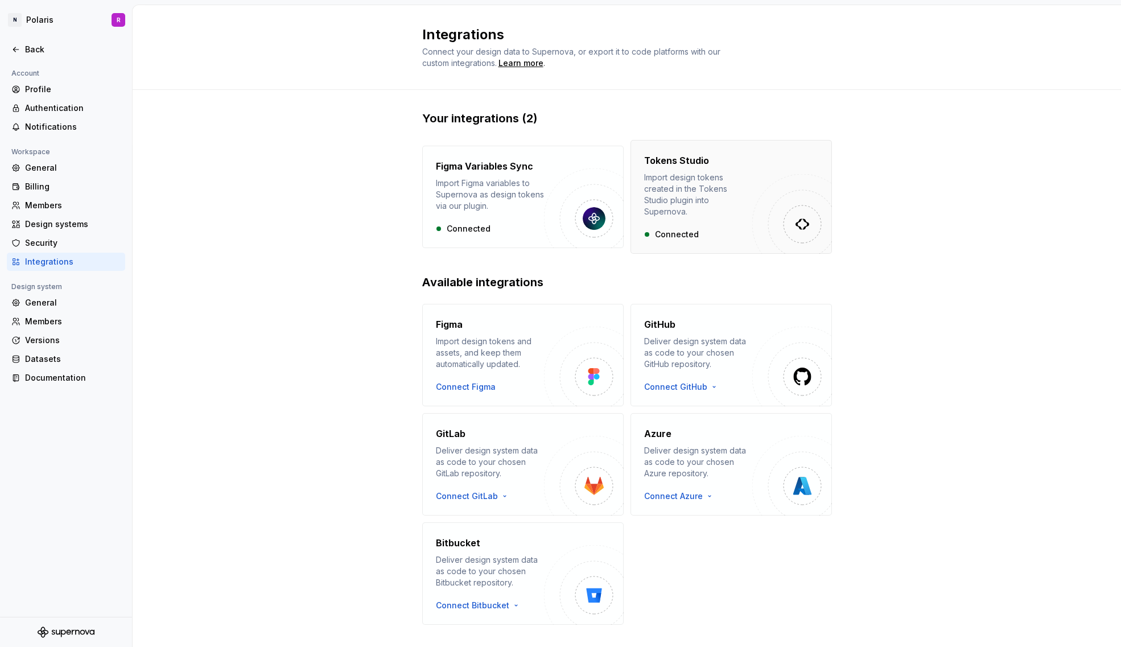
click at [734, 207] on div "Tokens Studio Import design tokens created in the Tokens Studio plugin into Sup…" at bounding box center [698, 197] width 108 height 86
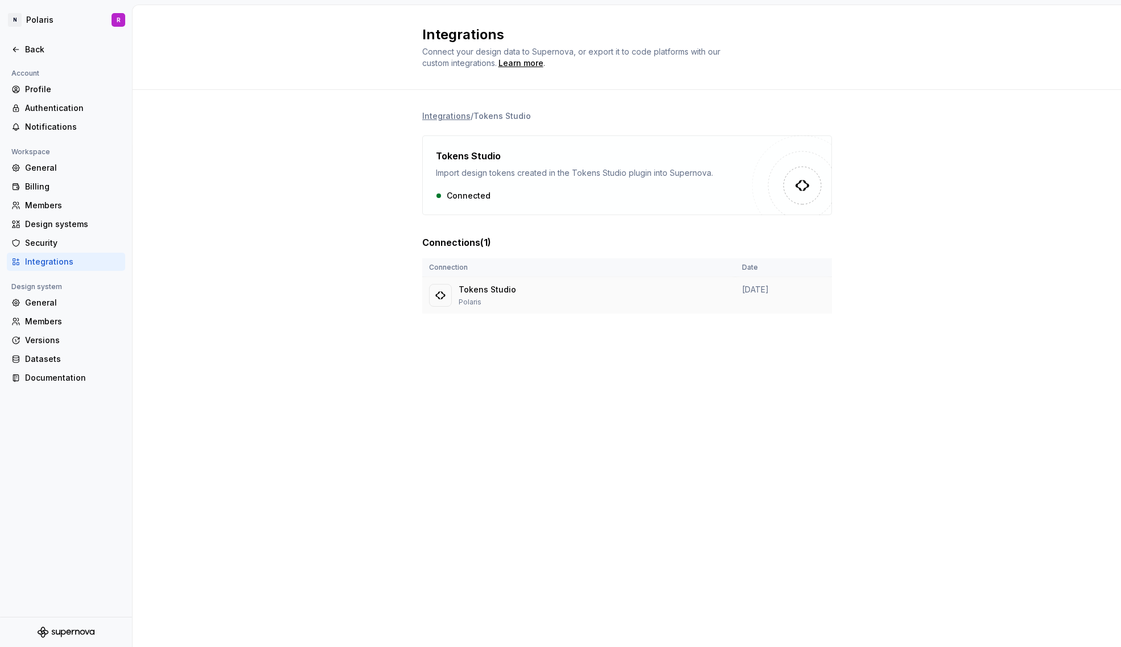
click at [716, 289] on div "Tokens Studio Polaris" at bounding box center [578, 295] width 299 height 23
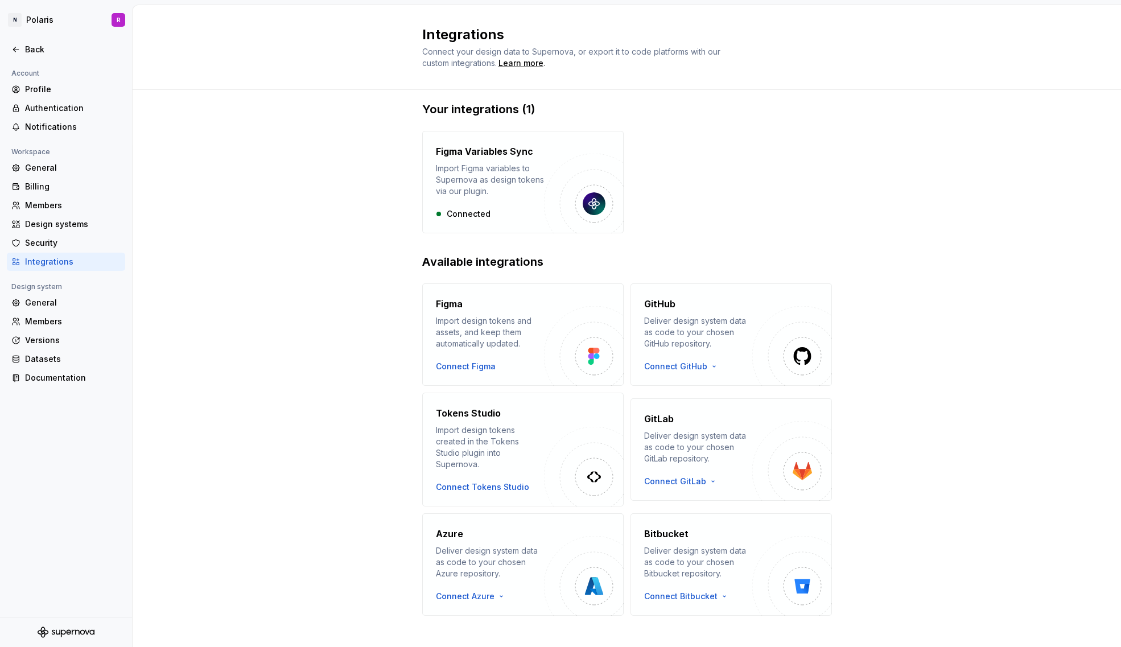
scroll to position [10, 0]
click at [69, 227] on div "Design systems" at bounding box center [73, 223] width 96 height 11
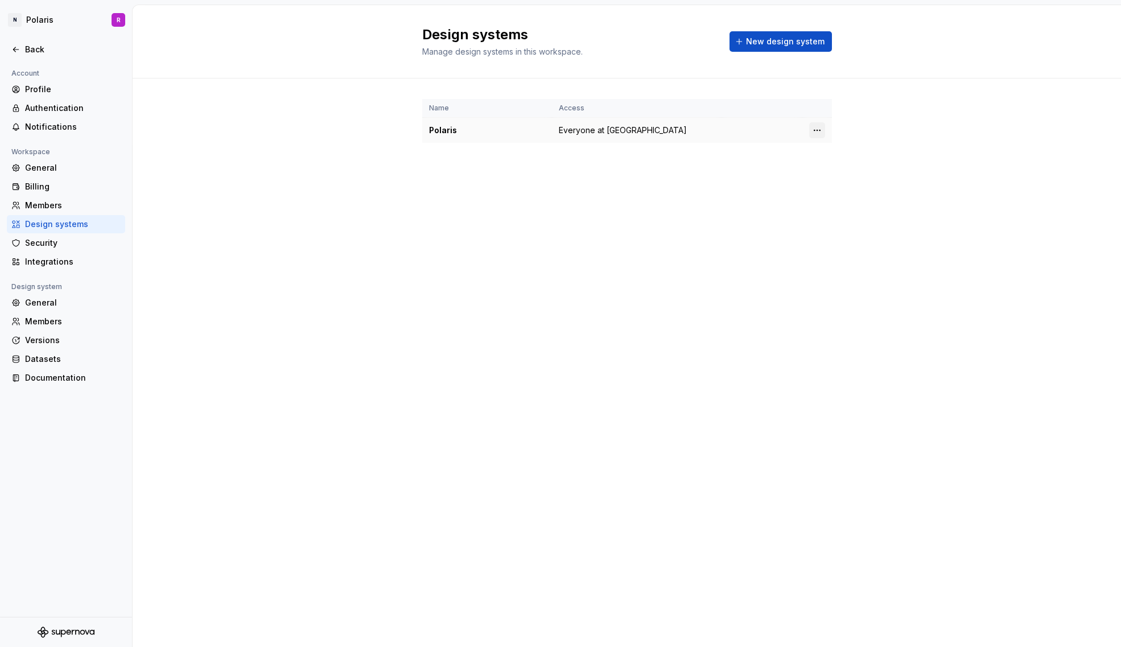
click at [818, 128] on html "N Polaris R Back Account Profile Authentication Notifications Workspace General…" at bounding box center [560, 323] width 1121 height 647
click at [865, 171] on div "Design system settings" at bounding box center [884, 170] width 108 height 11
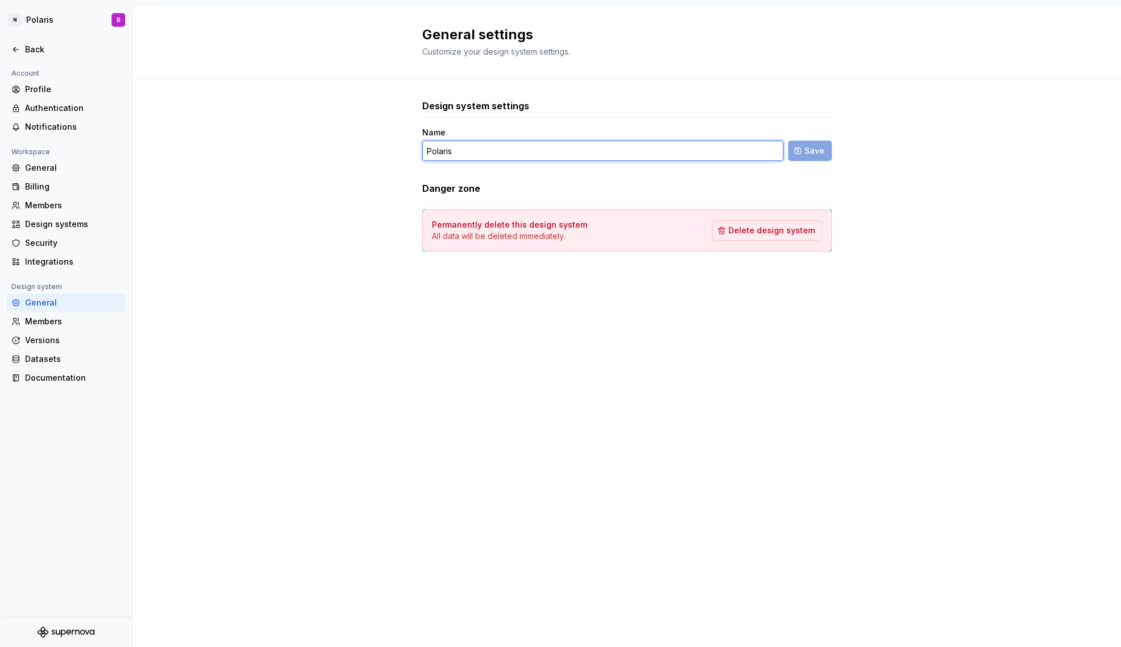
click at [575, 147] on input "Polaris" at bounding box center [602, 150] width 361 height 20
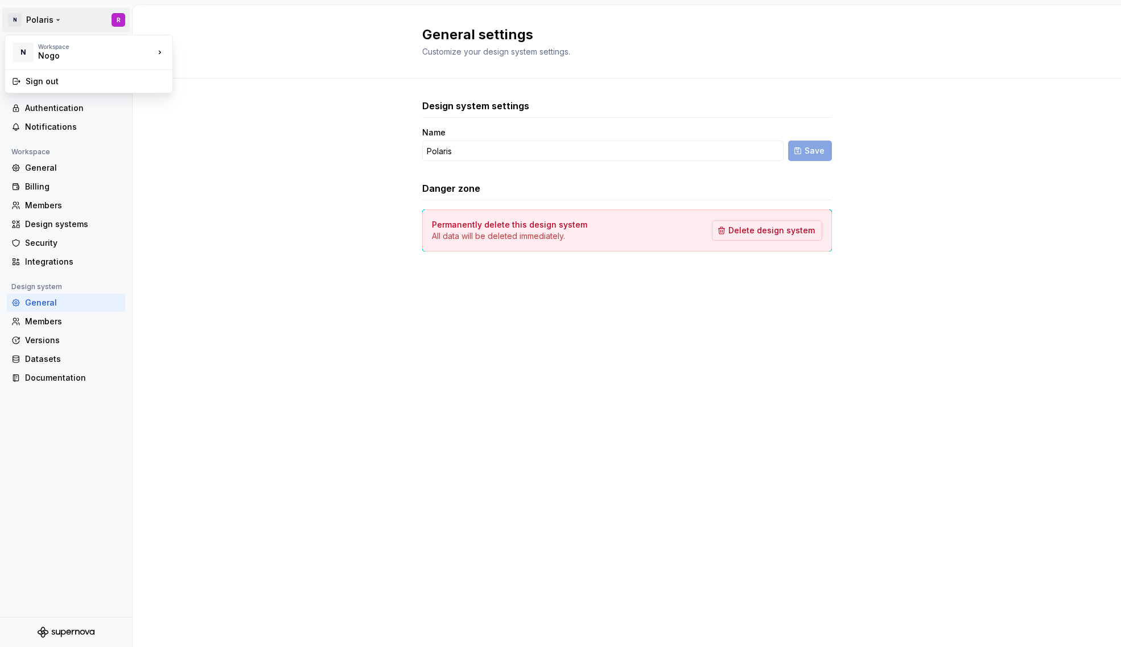
click at [36, 23] on html "N Polaris R Back Account Profile Authentication Notifications Workspace General…" at bounding box center [560, 323] width 1121 height 647
drag, startPoint x: 233, startPoint y: 109, endPoint x: 34, endPoint y: 55, distance: 207.0
click at [230, 109] on html "N Polaris R Back Account Profile Authentication Notifications Workspace General…" at bounding box center [560, 323] width 1121 height 647
click at [16, 49] on icon at bounding box center [15, 49] width 9 height 9
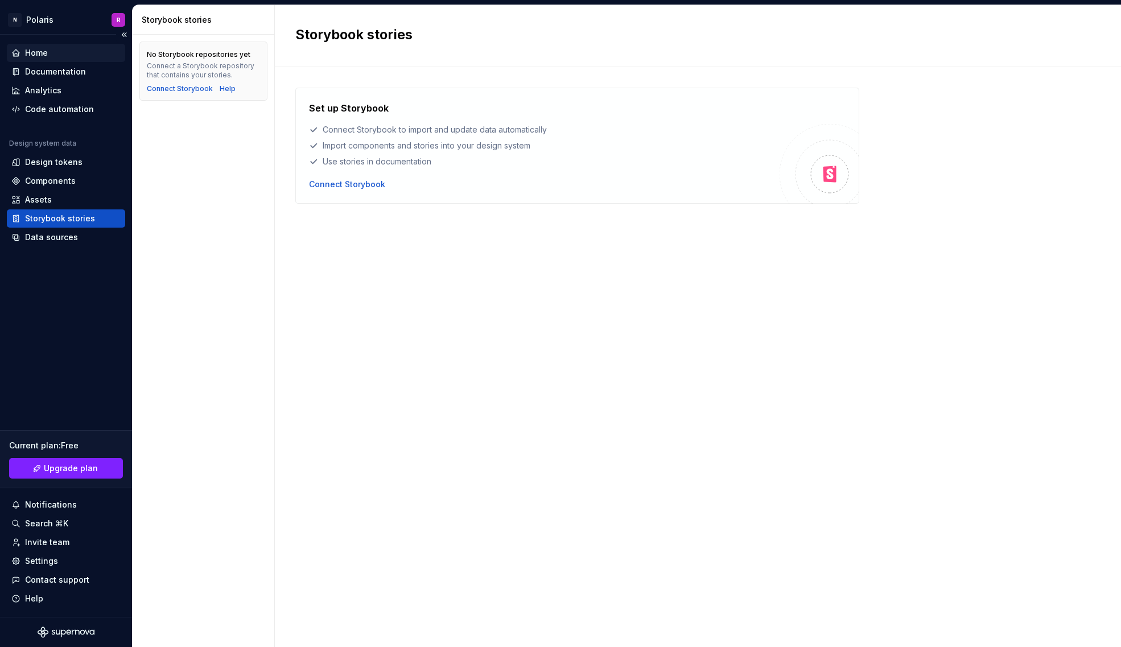
click at [40, 48] on div "Home" at bounding box center [36, 52] width 23 height 11
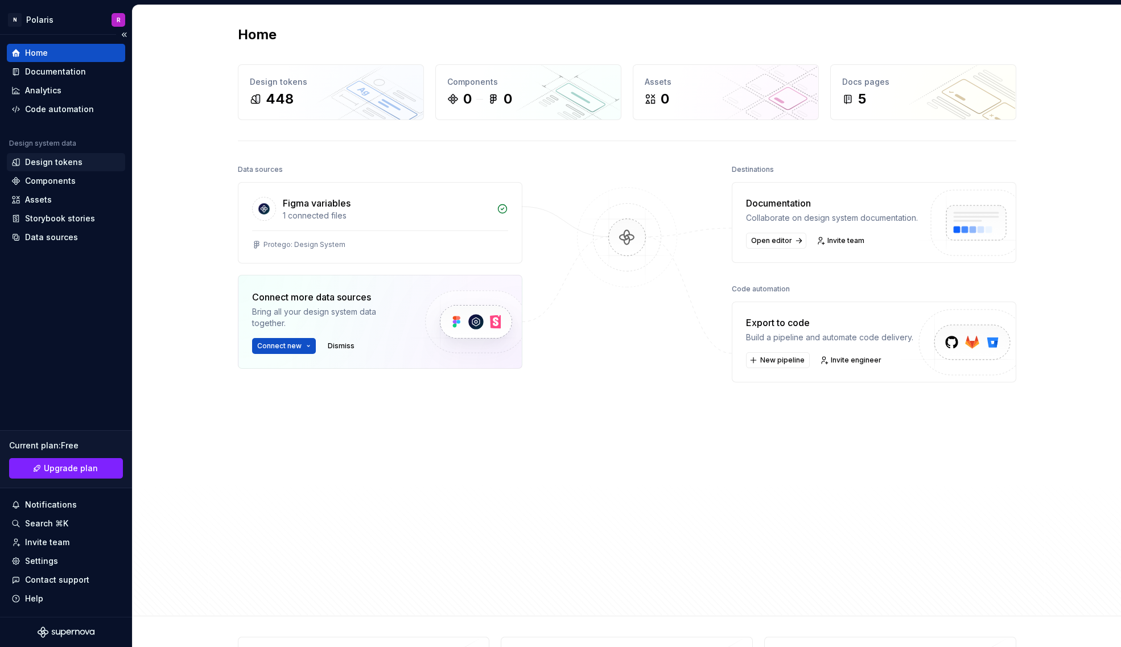
click at [77, 164] on div "Design tokens" at bounding box center [53, 161] width 57 height 11
